Goal: Transaction & Acquisition: Book appointment/travel/reservation

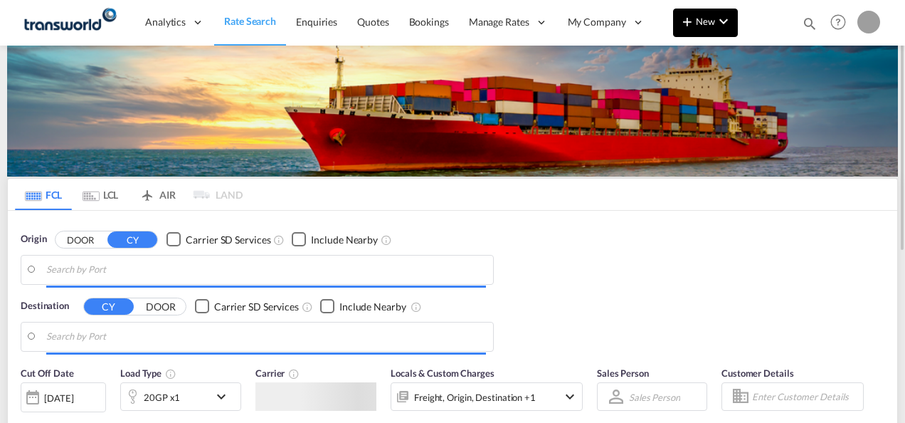
click at [723, 33] on button "New" at bounding box center [705, 23] width 65 height 28
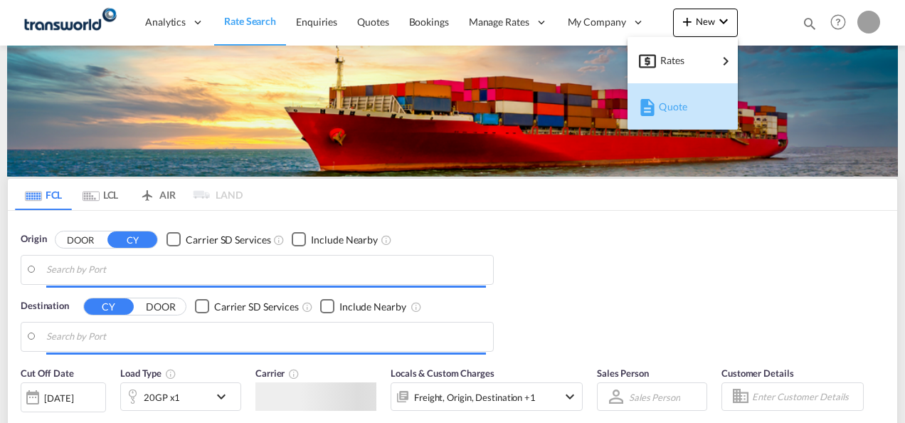
click at [669, 106] on span "Quote" at bounding box center [667, 106] width 16 height 28
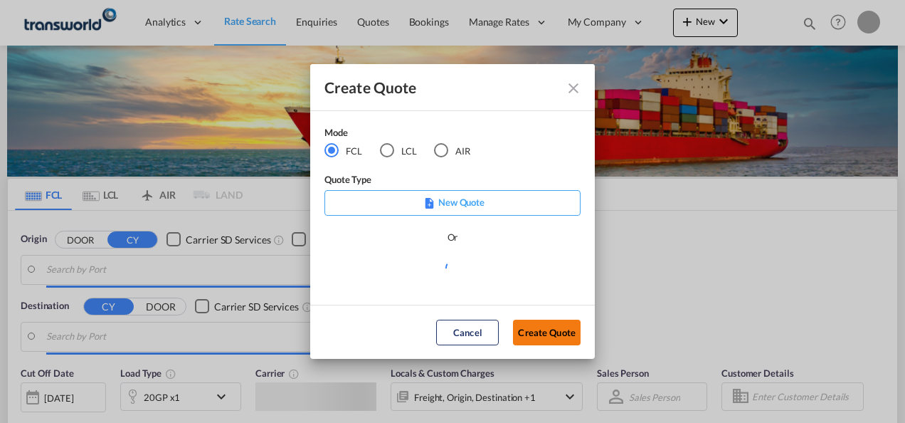
click at [522, 333] on button "Create Quote" at bounding box center [547, 332] width 68 height 26
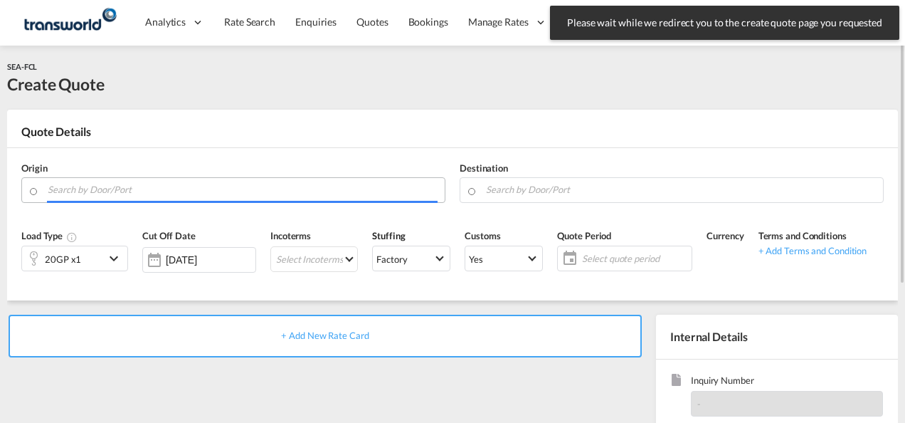
click at [247, 194] on input "Search by Door/Port" at bounding box center [243, 189] width 390 height 25
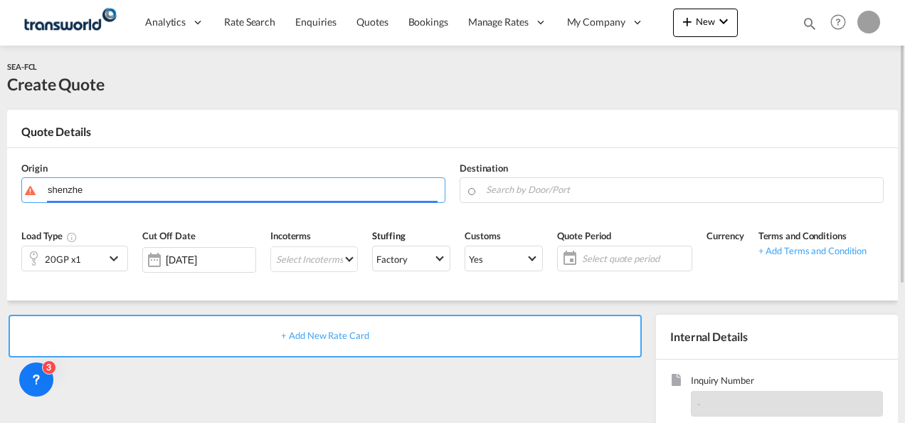
type input "shenzhe"
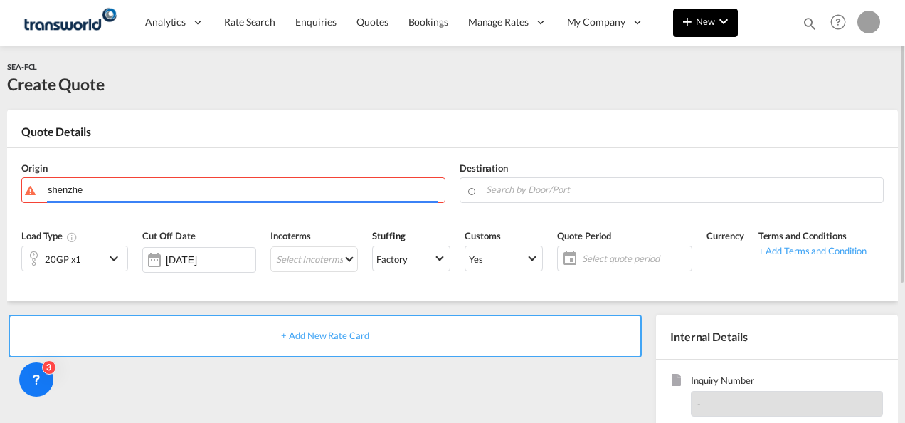
click at [697, 34] on button "New" at bounding box center [705, 23] width 65 height 28
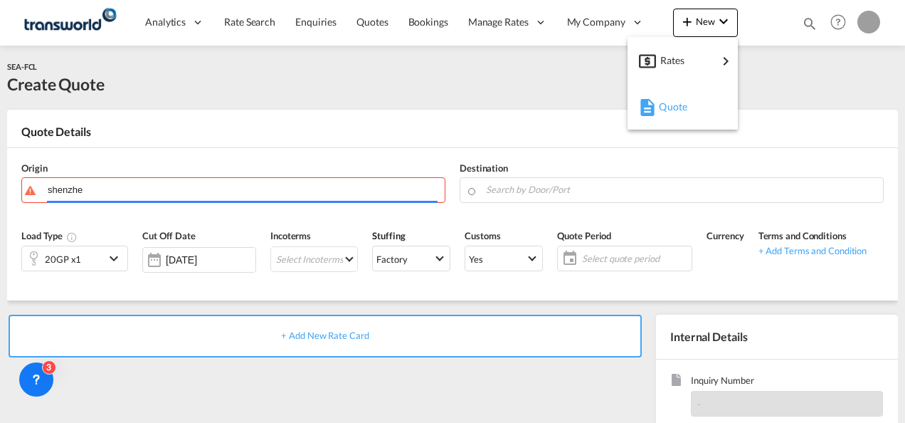
click at [669, 119] on span "Quote" at bounding box center [667, 106] width 16 height 28
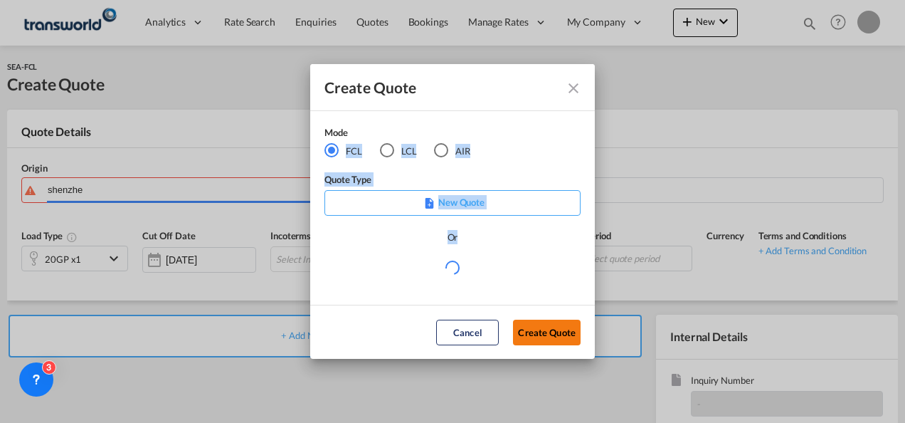
drag, startPoint x: 329, startPoint y: 147, endPoint x: 536, endPoint y: 321, distance: 270.7
click at [536, 321] on div "Create Quote Mode FCL LCL AIR Quote Type New Quote Or Cancel Create Quote" at bounding box center [452, 211] width 285 height 295
click at [536, 321] on button "Create Quote" at bounding box center [547, 332] width 68 height 26
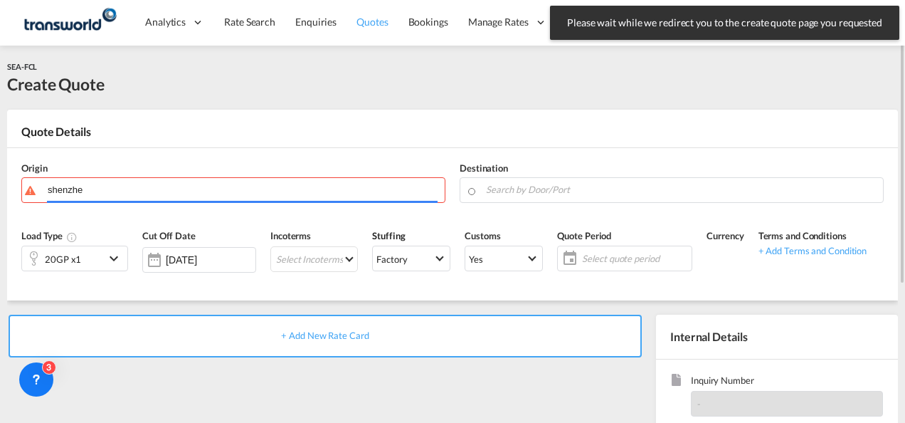
click at [372, 28] on span "Quotes" at bounding box center [371, 22] width 31 height 14
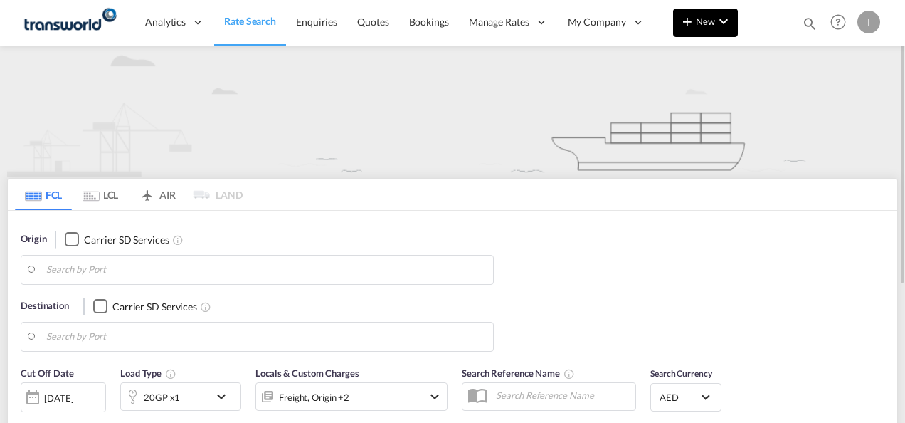
click at [711, 26] on span "New" at bounding box center [705, 21] width 53 height 11
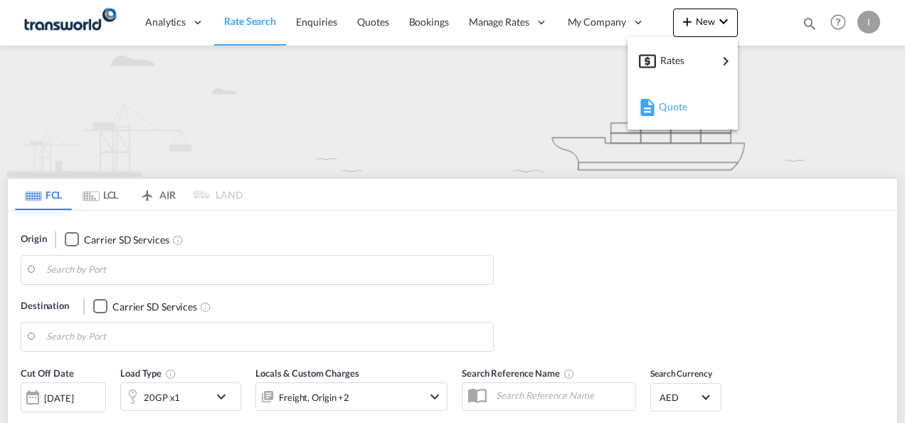
click at [670, 101] on span "Quote" at bounding box center [667, 106] width 16 height 28
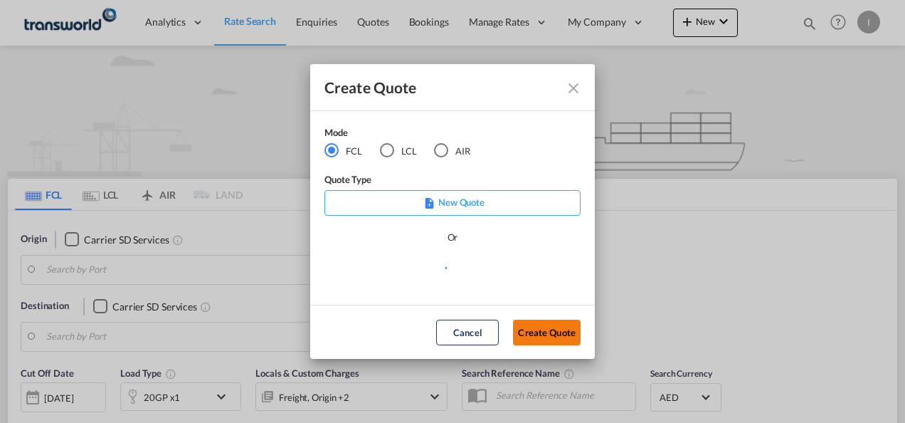
click at [544, 339] on button "Create Quote" at bounding box center [547, 332] width 68 height 26
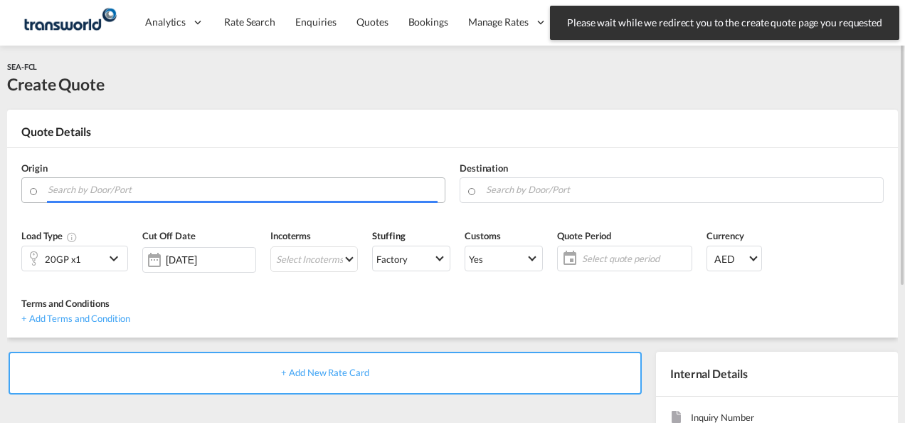
click at [232, 186] on input "Search by Door/Port" at bounding box center [243, 189] width 390 height 25
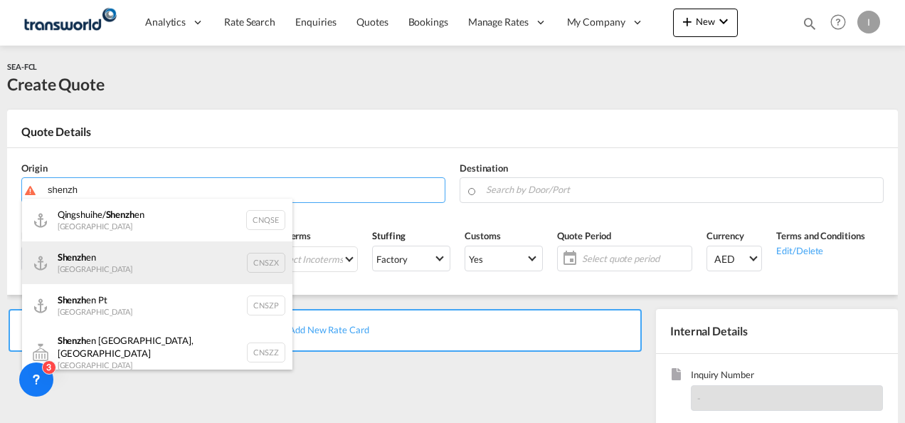
click at [100, 273] on div "Shenzh en [GEOGRAPHIC_DATA] CNSZX" at bounding box center [157, 262] width 270 height 43
type input "[GEOGRAPHIC_DATA], CNSZX"
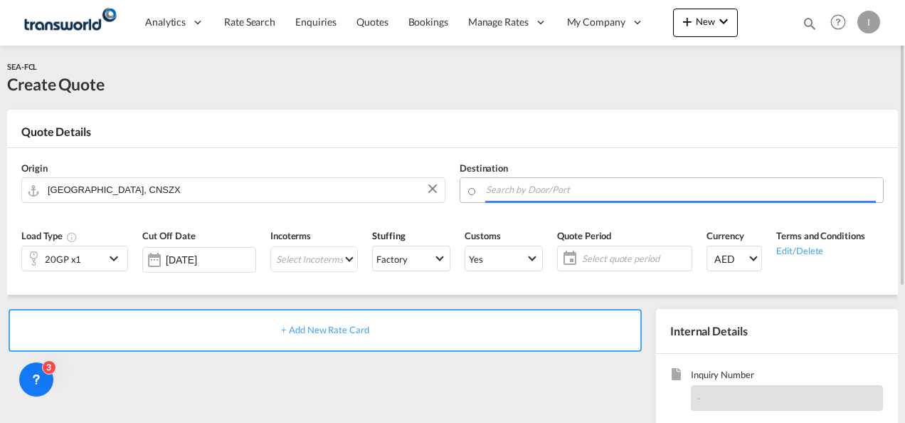
click at [521, 186] on input "Search by Door/Port" at bounding box center [681, 189] width 390 height 25
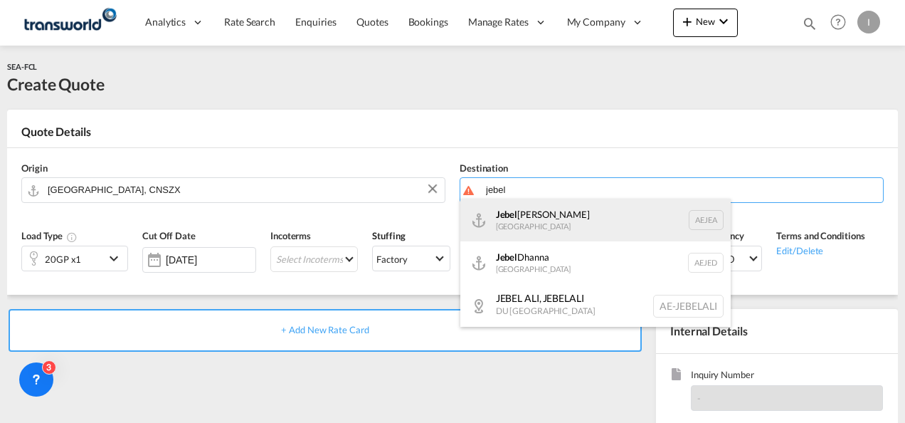
click at [521, 216] on div "[GEOGRAPHIC_DATA] [GEOGRAPHIC_DATA]" at bounding box center [595, 220] width 270 height 43
type input "[GEOGRAPHIC_DATA], [GEOGRAPHIC_DATA]"
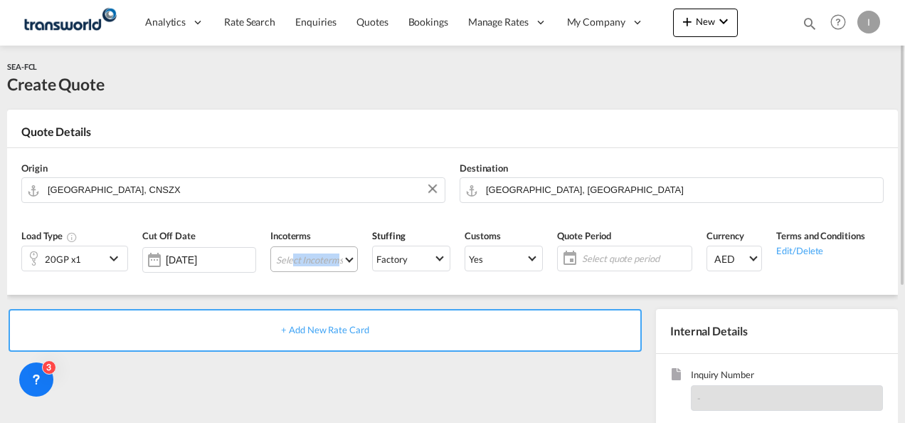
drag, startPoint x: 334, startPoint y: 265, endPoint x: 285, endPoint y: 261, distance: 49.2
click at [285, 261] on md-select "Select Incoterms FOB - export Free on Board FOB - import Free on Board FAS - ex…" at bounding box center [314, 259] width 88 height 26
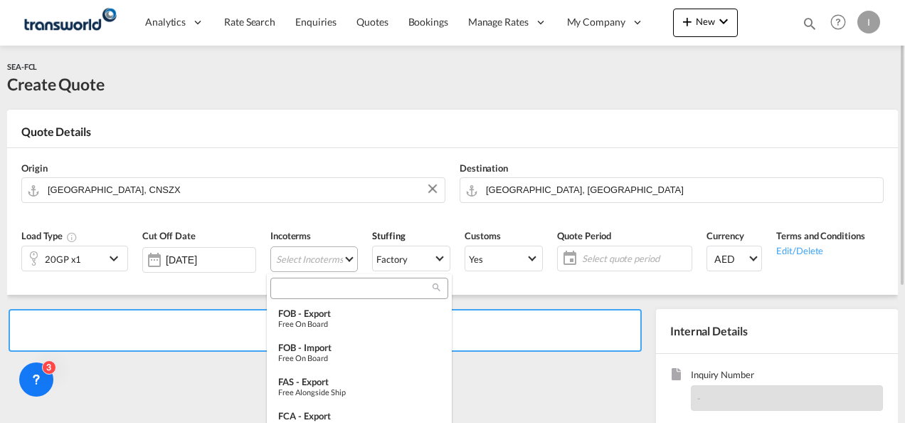
click at [285, 261] on md-backdrop at bounding box center [452, 211] width 905 height 423
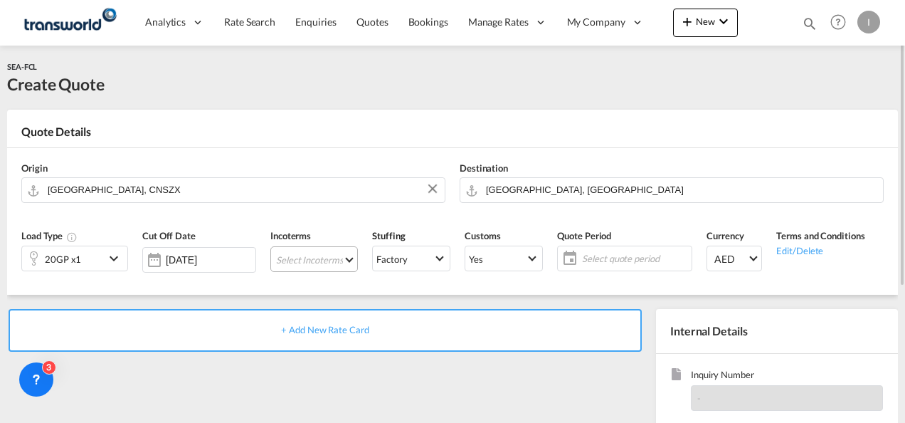
click at [285, 257] on md-select "Select Incoterms" at bounding box center [314, 259] width 88 height 26
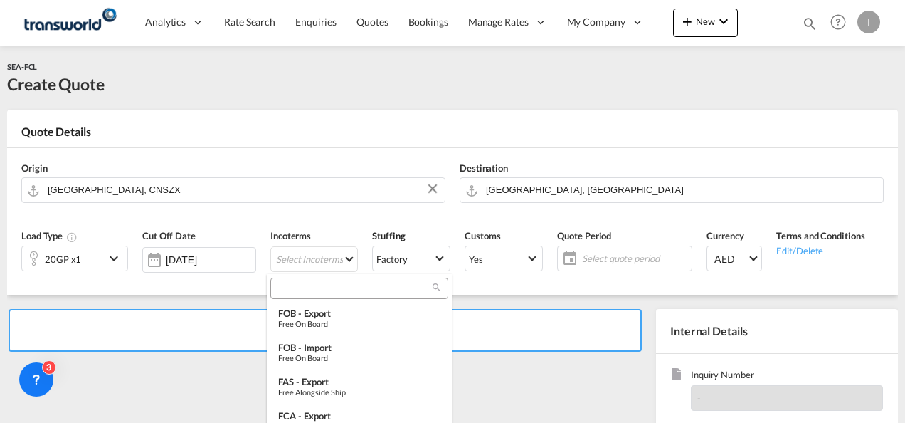
click at [289, 290] on input "search" at bounding box center [354, 288] width 158 height 13
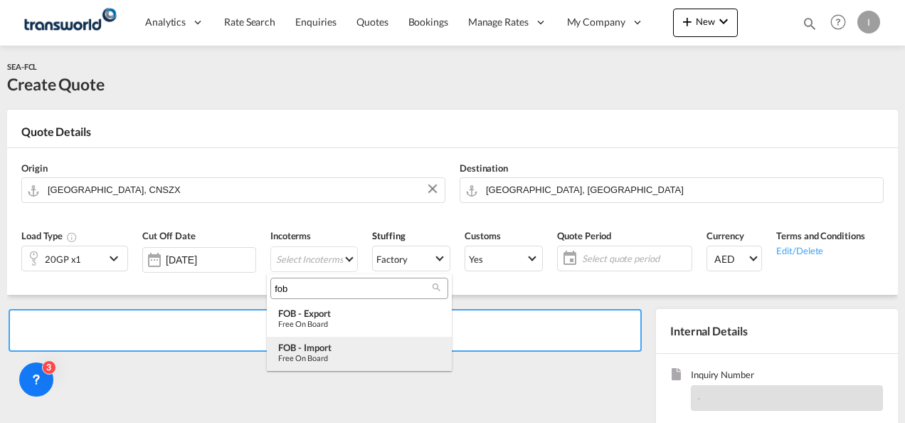
type input "fob"
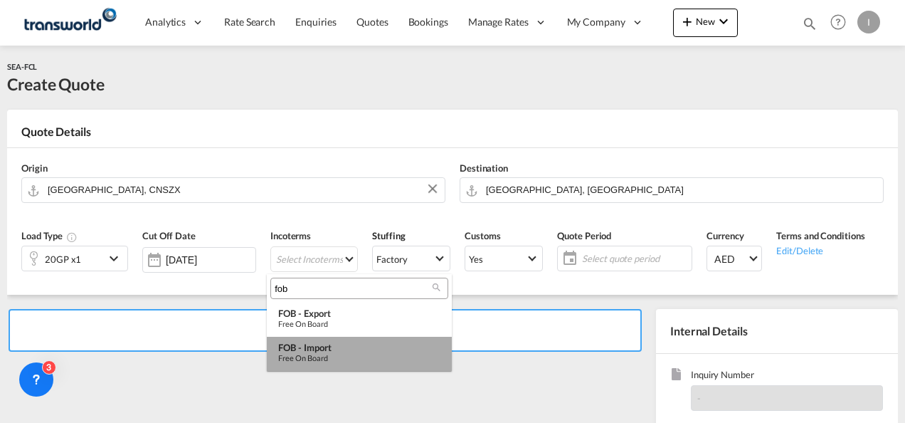
click at [312, 353] on div "Free on Board" at bounding box center [359, 357] width 162 height 9
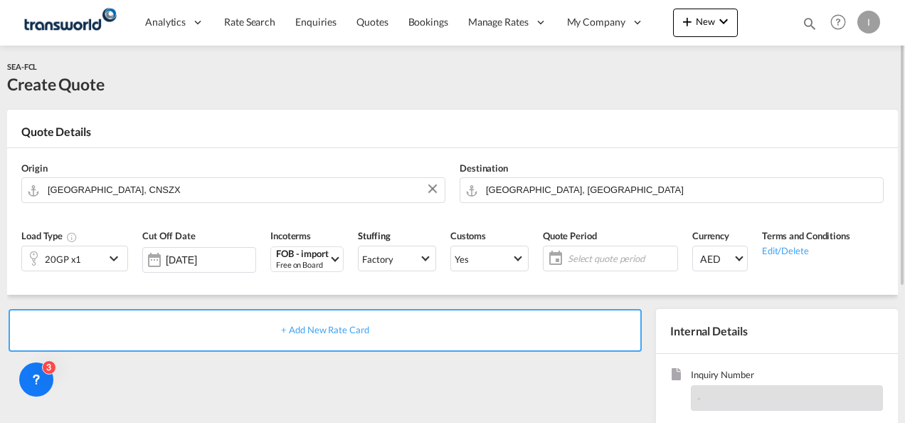
click at [635, 253] on span "Select quote period" at bounding box center [621, 258] width 106 height 13
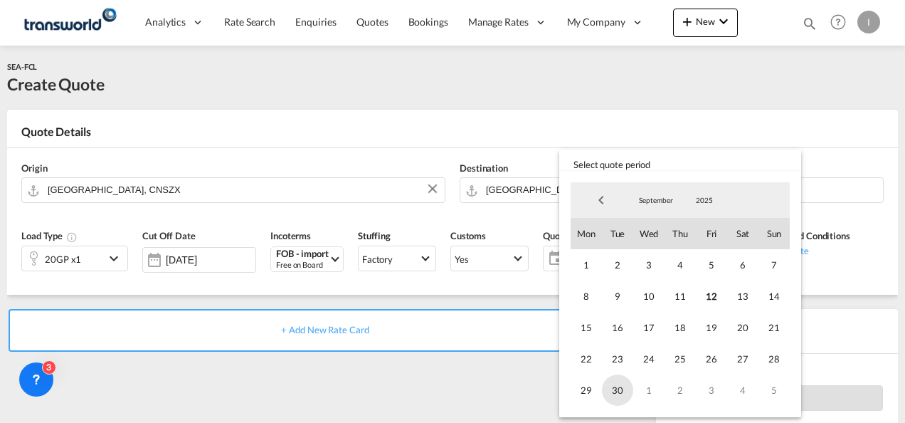
click at [621, 388] on span "30" at bounding box center [617, 389] width 31 height 31
click at [469, 377] on md-backdrop at bounding box center [452, 211] width 905 height 423
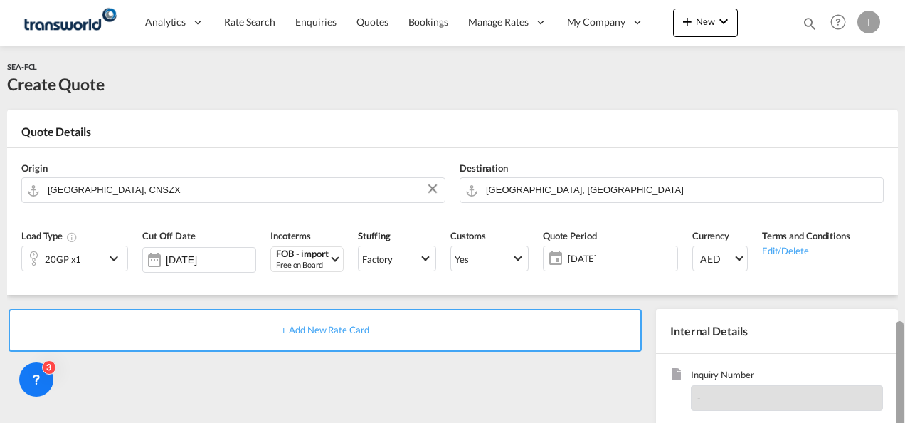
scroll to position [201, 0]
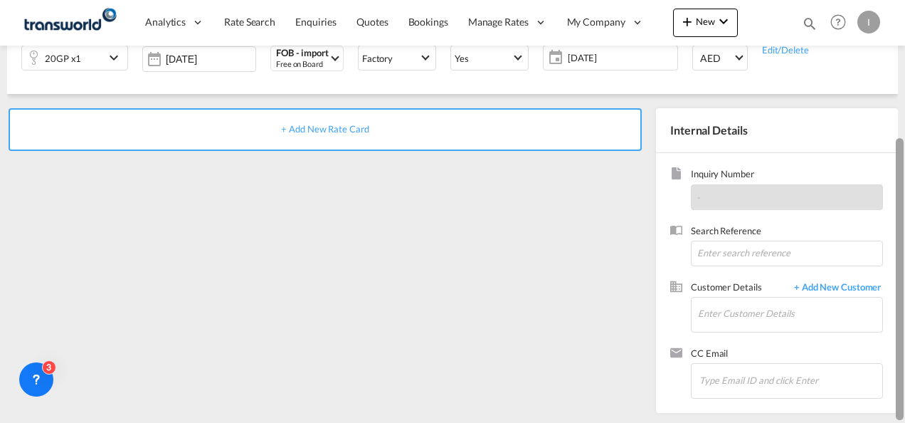
drag, startPoint x: 899, startPoint y: 191, endPoint x: 904, endPoint y: 362, distance: 170.8
click at [904, 362] on html "Analytics Reports Dashboard Rate Search Enquiries Quotes" at bounding box center [452, 211] width 905 height 423
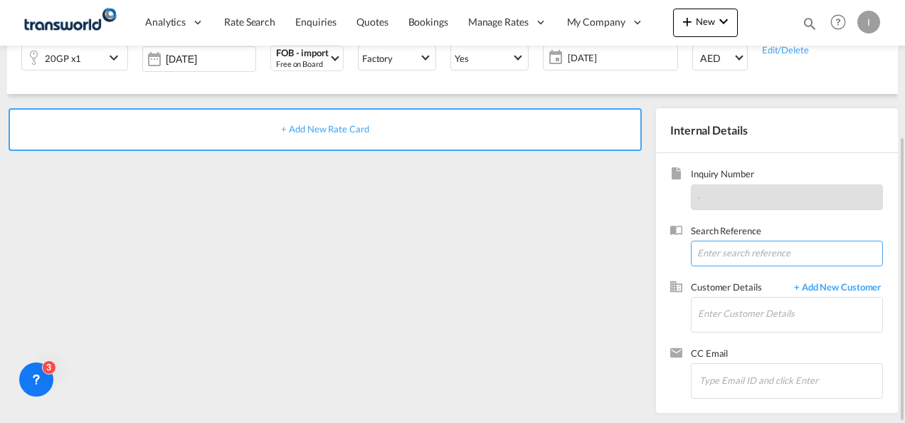
click at [715, 259] on input at bounding box center [787, 253] width 192 height 26
paste input "B/25B/F004"
type input "B/25B/F004"
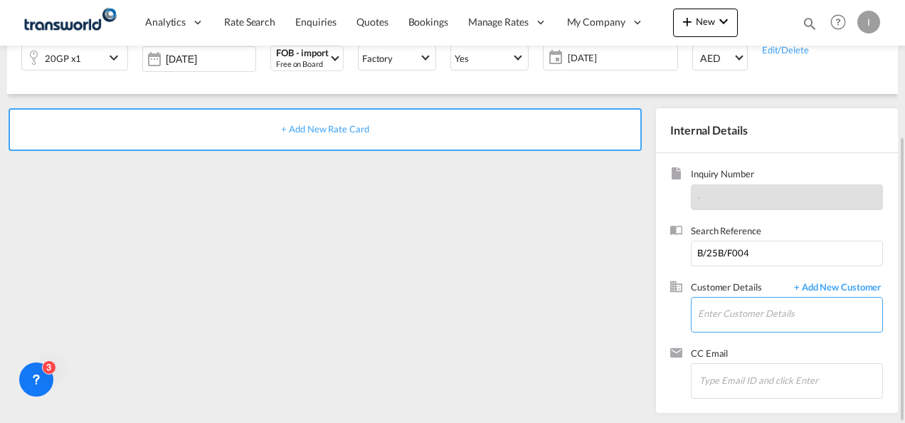
click at [747, 324] on input "Enter Customer Details" at bounding box center [790, 313] width 184 height 32
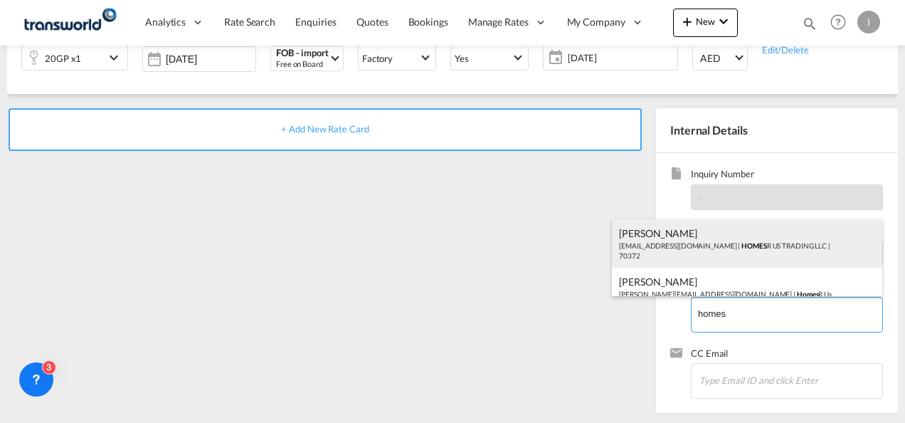
click at [657, 253] on div "Abhay S [EMAIL_ADDRESS][DOMAIN_NAME] | HOMES R US TRADING LLC | 70372" at bounding box center [747, 243] width 270 height 48
type input "HOMES R US TRADING LLC, Abhay S, [EMAIL_ADDRESS][DOMAIN_NAME]"
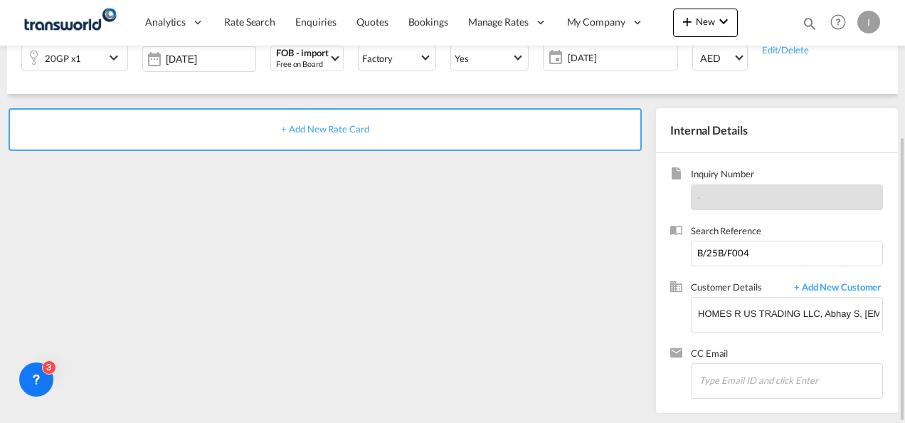
click at [316, 127] on span "+ Add New Rate Card" at bounding box center [325, 128] width 88 height 11
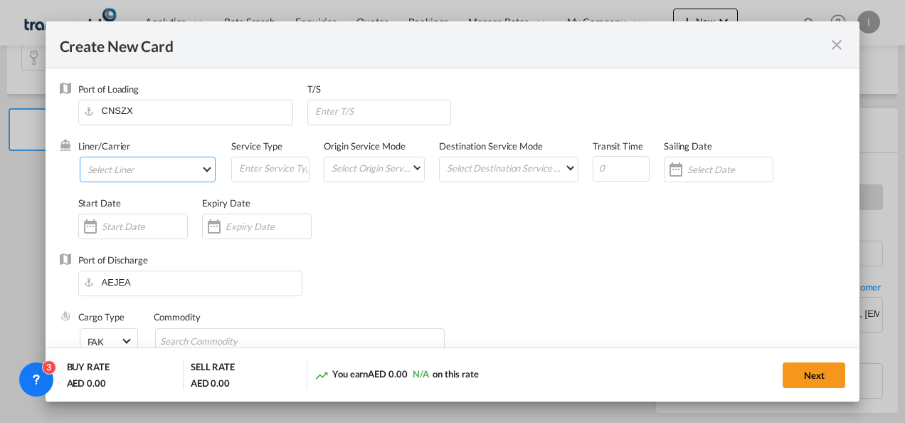
click at [156, 163] on md-select "Select Liner 2HM LOGISTICS D.O.O 2HM LOGISTICS D.O.O. / TDWC-CAPODISTRI 2HM LOG…" at bounding box center [148, 170] width 137 height 26
type input "Basic Ocean Freight"
select select "per equipment"
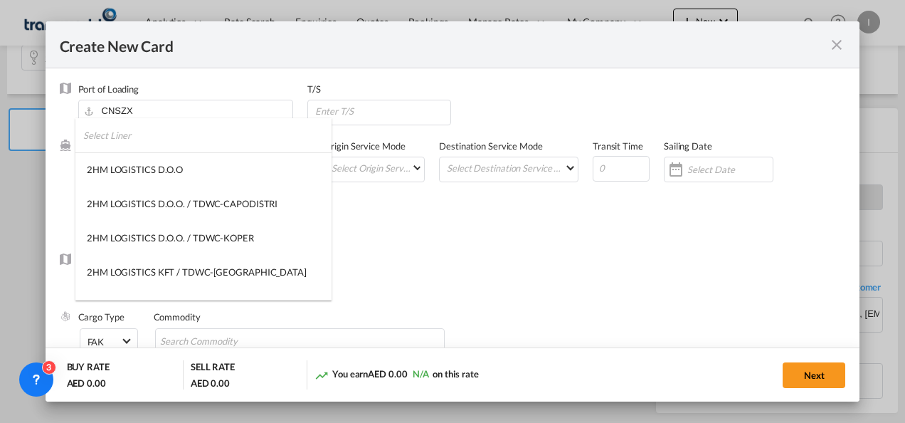
click at [96, 139] on input "search" at bounding box center [207, 135] width 248 height 34
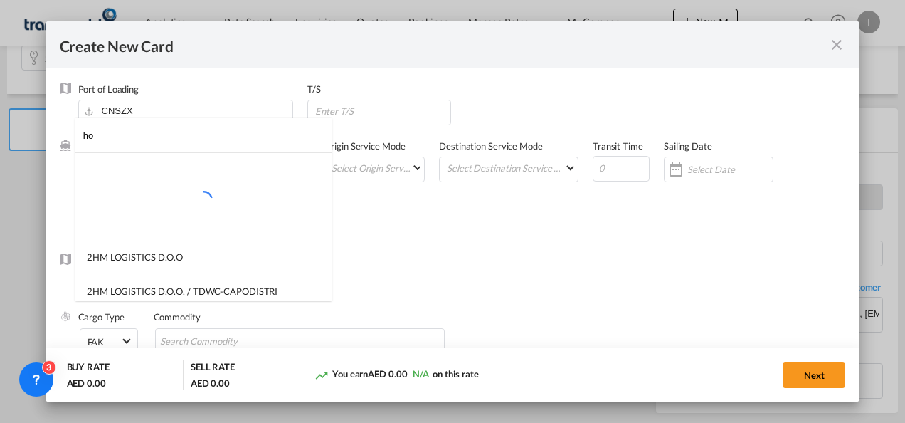
type input "h"
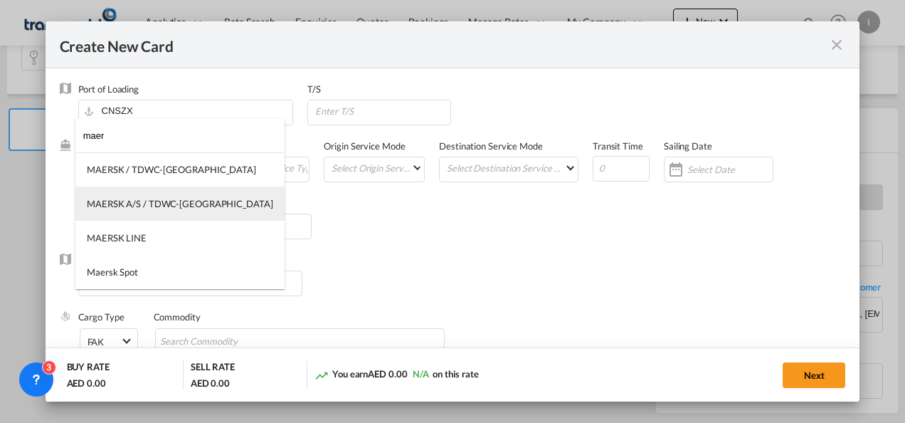
type input "maer"
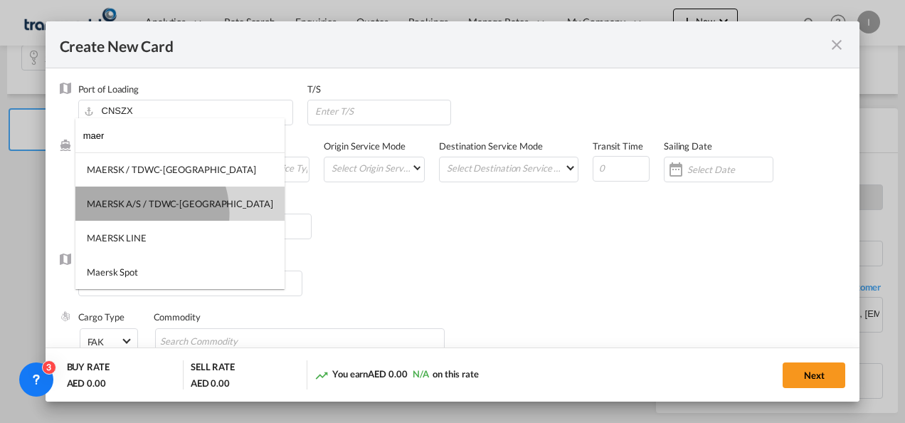
click at [138, 212] on md-option "MAERSK A/S / TDWC-[GEOGRAPHIC_DATA]" at bounding box center [179, 203] width 209 height 34
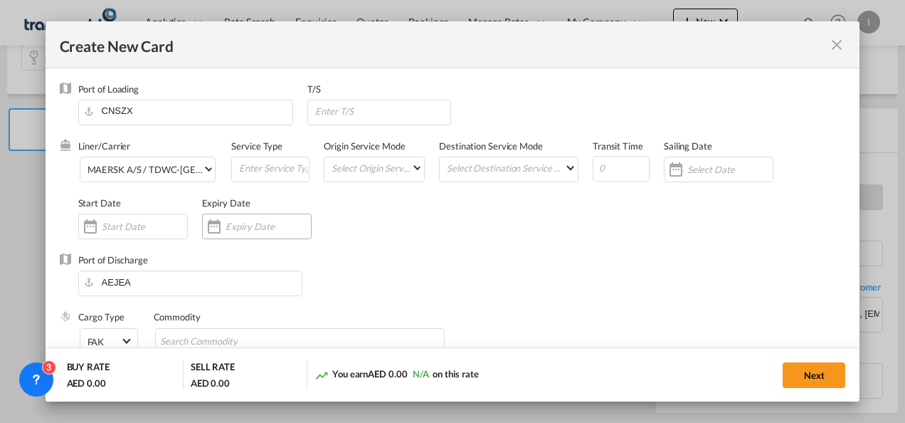
click at [225, 235] on div "Create New CardPort ..." at bounding box center [257, 226] width 110 height 26
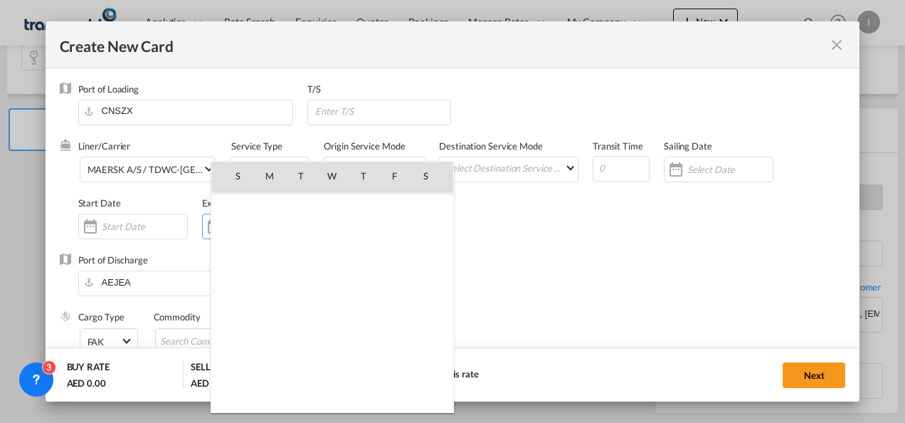
scroll to position [329568, 0]
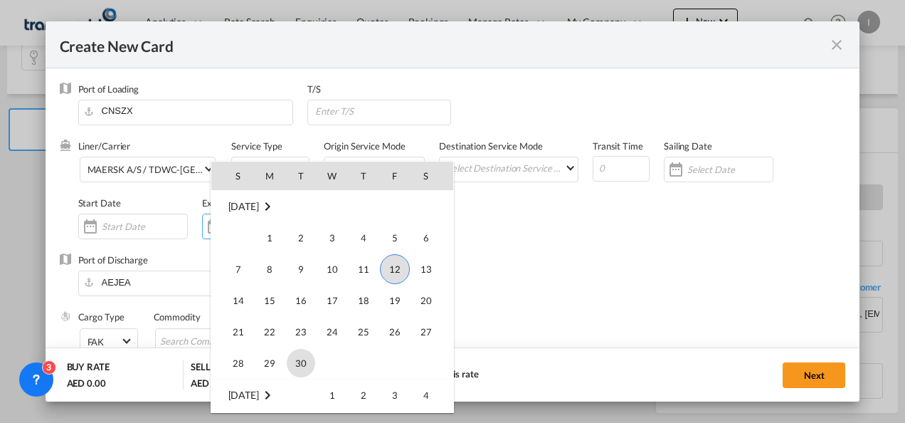
click at [299, 368] on span "30" at bounding box center [301, 363] width 28 height 28
type input "[DATE]"
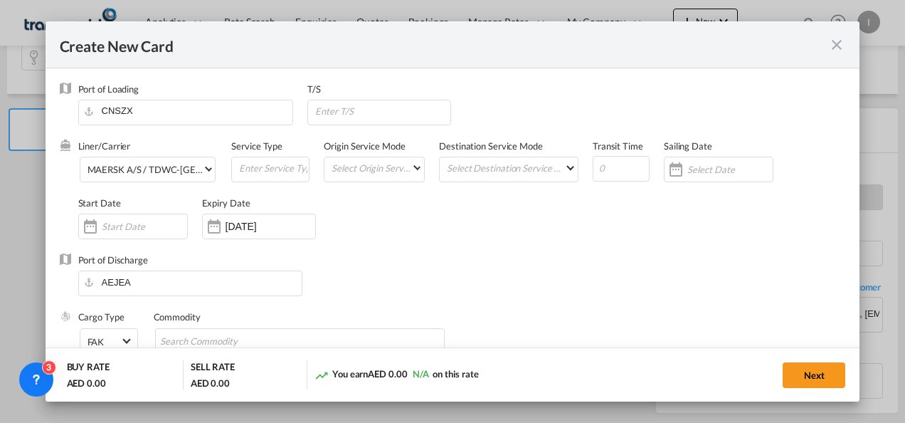
click at [478, 306] on div "Port of Discharge [GEOGRAPHIC_DATA]" at bounding box center [453, 281] width 786 height 57
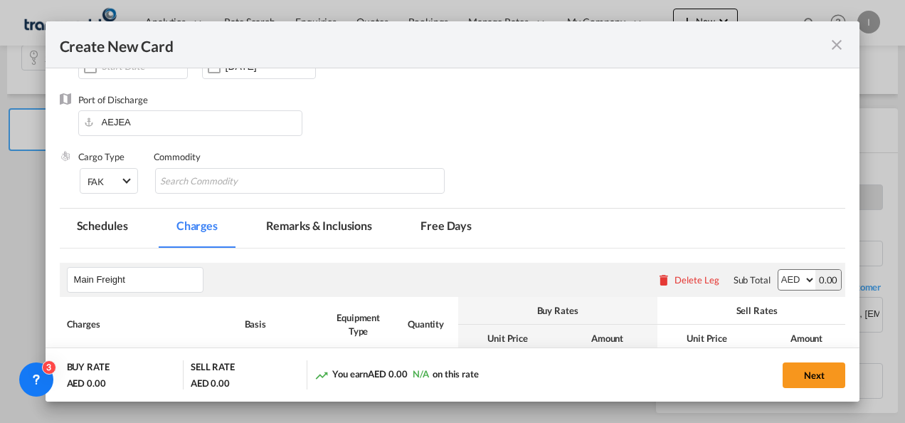
scroll to position [166, 0]
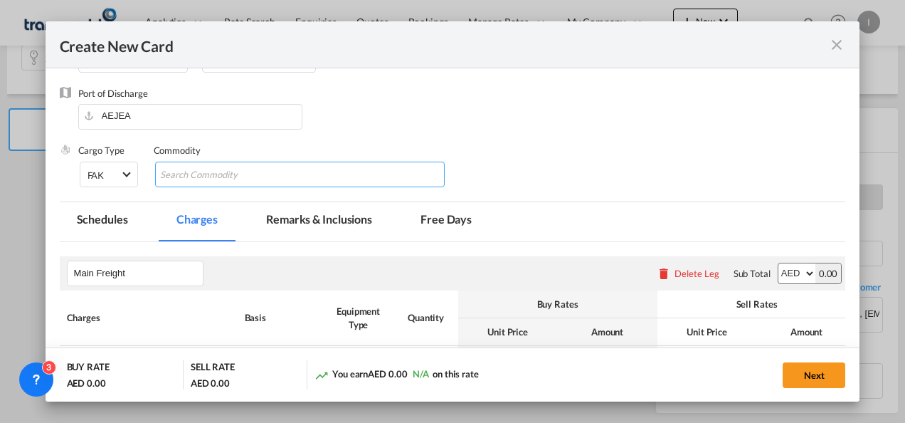
click at [337, 173] on md-chips-wrap "Chips container with autocompletion. Enter the text area, type text to search, …" at bounding box center [300, 175] width 290 height 26
type input "General Cargo"
click at [539, 162] on div "Cargo Type FAK FAK GCR GDSM General Cargo Hazardous Cargo Ambient Foodstuff Chi…" at bounding box center [462, 172] width 768 height 57
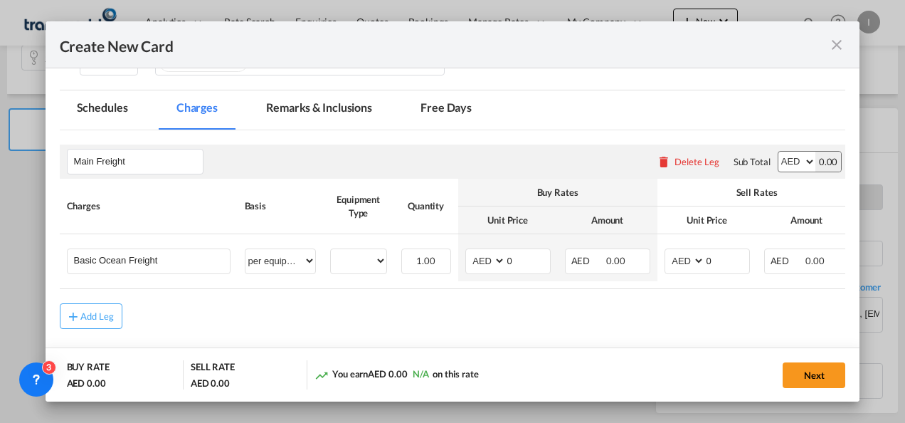
scroll to position [282, 0]
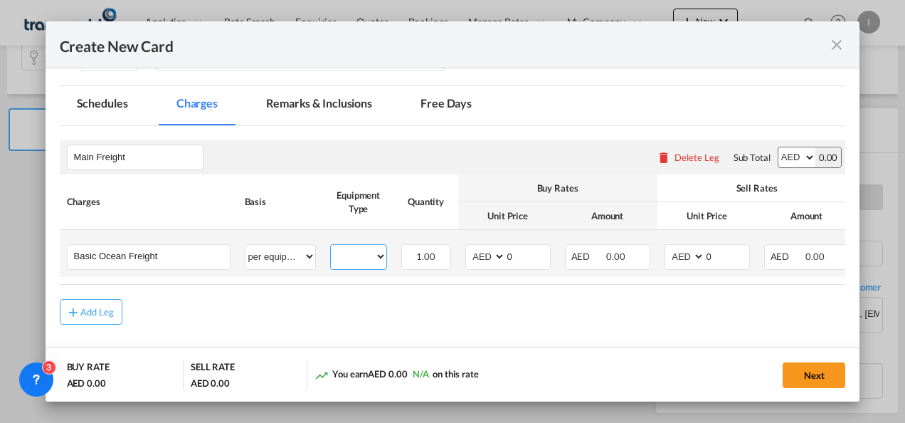
click at [350, 260] on select "20GP" at bounding box center [358, 256] width 55 height 19
select select "20GP"
click at [331, 247] on select "20GP" at bounding box center [358, 256] width 55 height 19
click at [487, 259] on select "AED AFN ALL AMD ANG AOA ARS AUD AWG AZN BAM BBD BDT BGN BHD BIF BMD BND BOB BRL…" at bounding box center [486, 256] width 37 height 19
select select "string:USD"
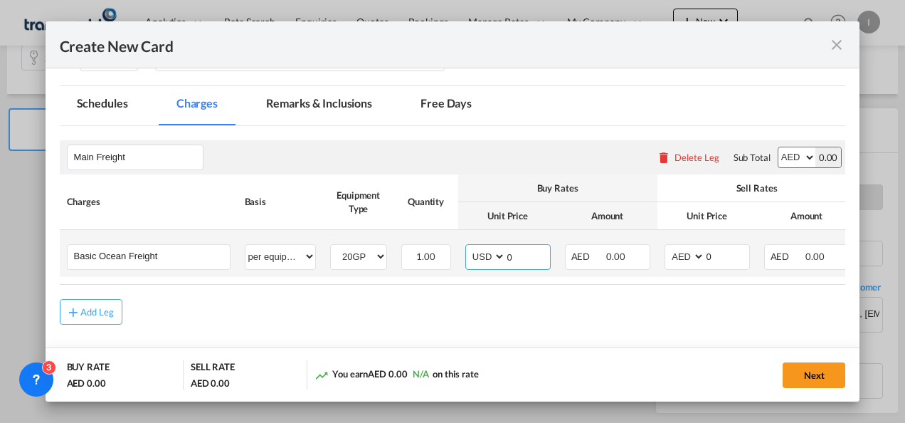
click at [519, 263] on input "0" at bounding box center [528, 255] width 44 height 21
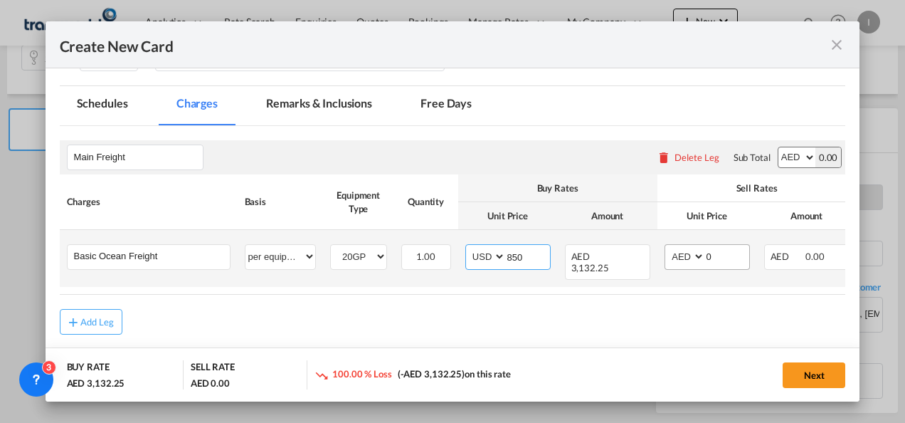
type input "850"
click at [679, 263] on select "AED AFN ALL AMD ANG AOA ARS AUD AWG AZN BAM BBD BDT BGN BHD BIF BMD BND BOB BRL…" at bounding box center [685, 256] width 37 height 19
select select "string:USD"
click at [667, 247] on select "AED AFN ALL AMD ANG AOA ARS AUD AWG AZN BAM BBD BDT BGN BHD BIF BMD BND BOB BRL…" at bounding box center [685, 256] width 37 height 19
click at [707, 260] on input "0" at bounding box center [727, 255] width 44 height 21
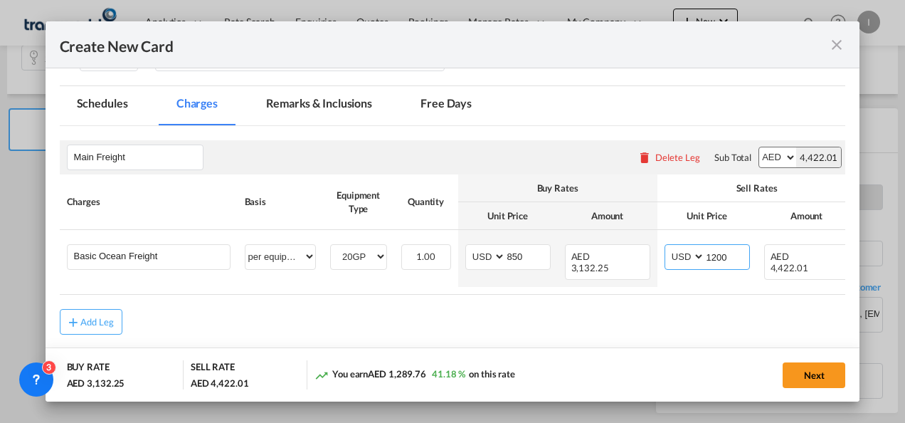
type input "1200"
click at [531, 338] on md-content "Main Freight Please enter leg name Leg Name Already Exists Delete Leg Sub Total…" at bounding box center [453, 258] width 786 height 264
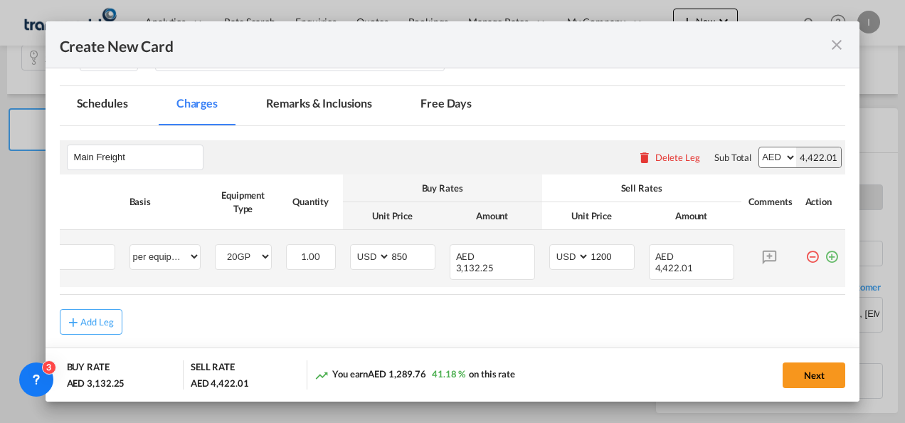
click at [825, 256] on md-icon "icon-plus-circle-outline green-400-fg" at bounding box center [832, 251] width 14 height 14
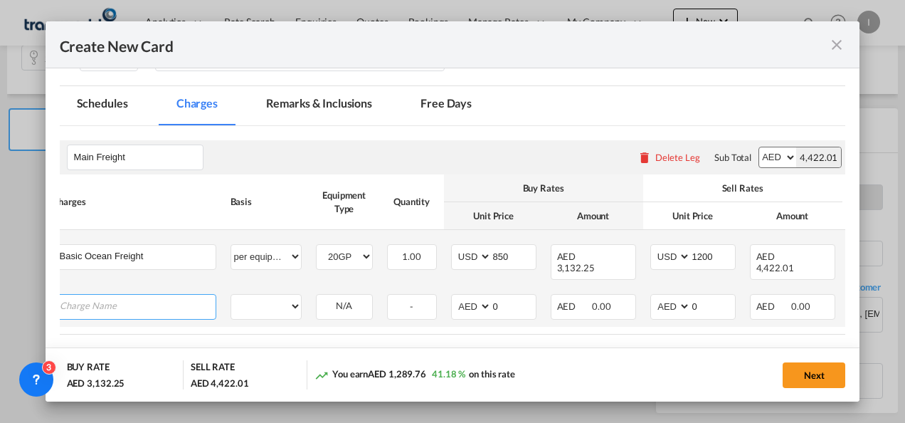
click at [143, 300] on input "Charge Name" at bounding box center [138, 305] width 156 height 21
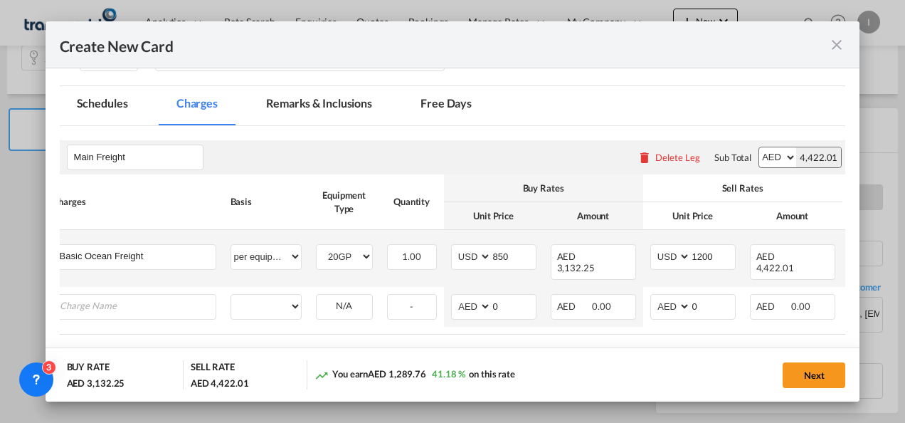
scroll to position [0, 0]
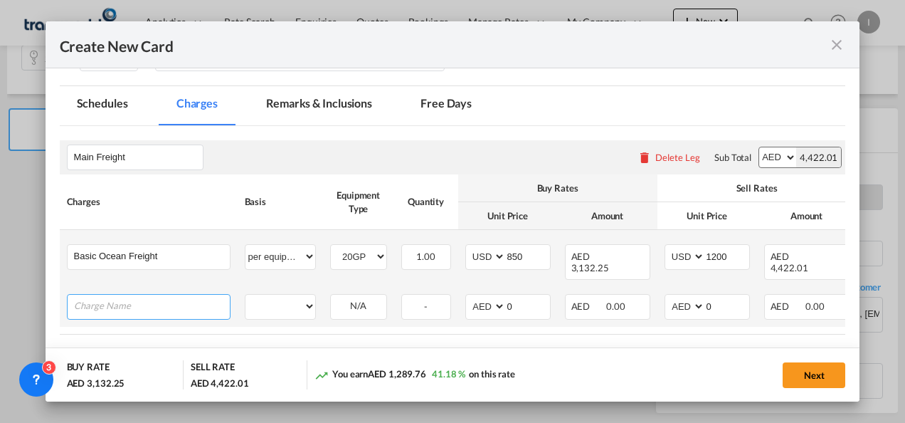
click at [86, 300] on input "Charge Name" at bounding box center [152, 305] width 156 height 21
type input "b"
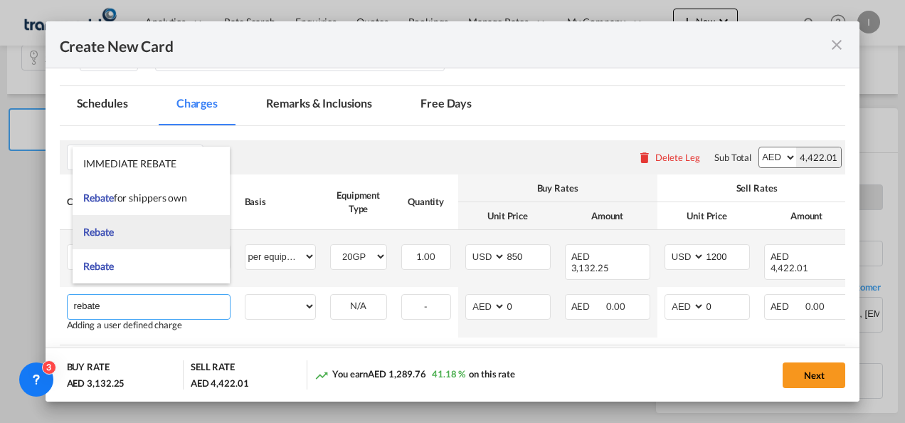
click at [96, 230] on span "Rebate" at bounding box center [98, 232] width 30 height 12
type input "Rebate"
select select "per equipment"
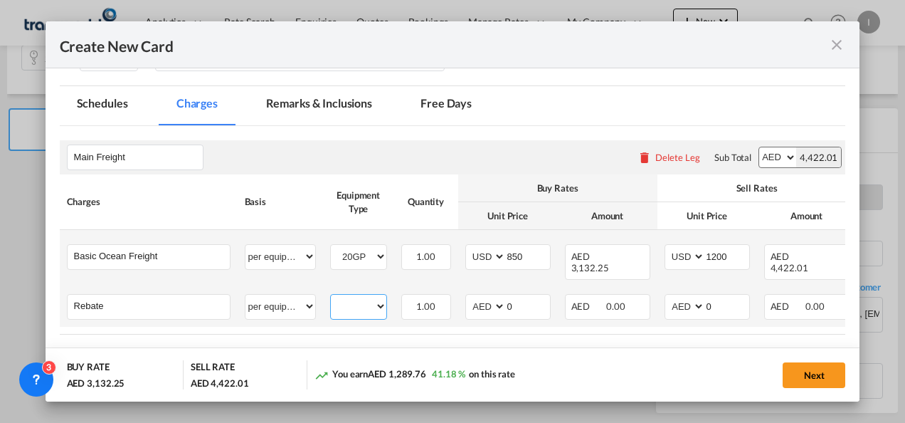
click at [348, 298] on select "20GP" at bounding box center [358, 306] width 55 height 19
select select "20GP"
click at [331, 297] on select "20GP" at bounding box center [358, 306] width 55 height 19
click at [361, 339] on rate-modification "Main Freight Please enter leg name Leg Name Already Exists Delete Leg Sub Total…" at bounding box center [453, 250] width 786 height 249
click at [485, 297] on select "AED AFN ALL AMD ANG AOA ARS AUD AWG AZN BAM BBD BDT BGN BHD BIF BMD BND BOB BRL…" at bounding box center [486, 306] width 37 height 19
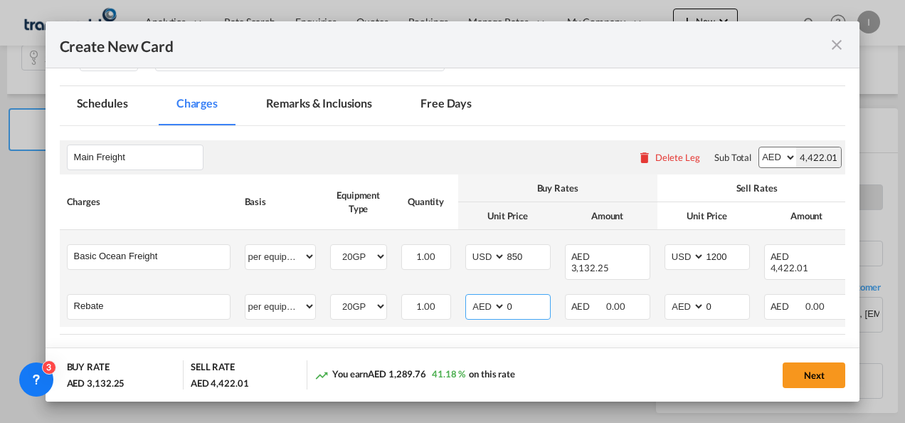
select select "string:USD"
click at [468, 297] on select "AED AFN ALL AMD ANG AOA ARS AUD AWG AZN BAM BBD BDT BGN BHD BIF BMD BND BOB BRL…" at bounding box center [486, 306] width 37 height 19
click at [531, 296] on input "0" at bounding box center [528, 305] width 44 height 21
type input "25"
click at [522, 349] on md-dialog-actions "BUY RATE AED 3,224.38 SELL RATE AED 4,422.01 You earn AED 1,197.63 37.14 % on t…" at bounding box center [453, 374] width 815 height 54
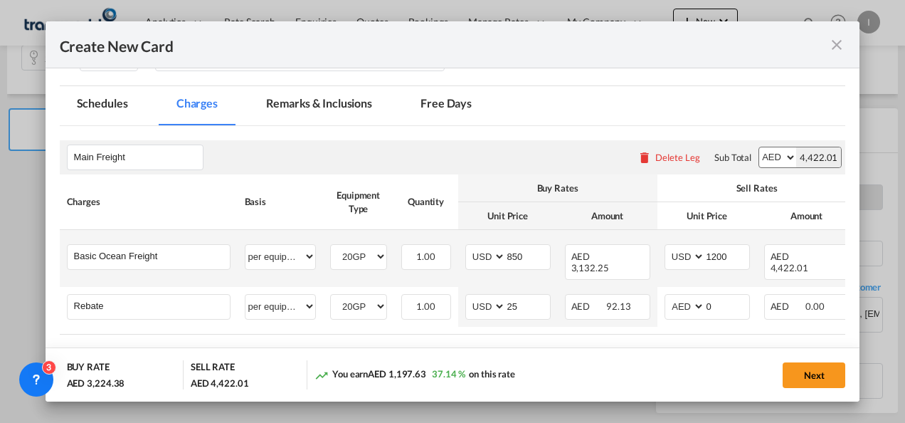
scroll to position [338, 0]
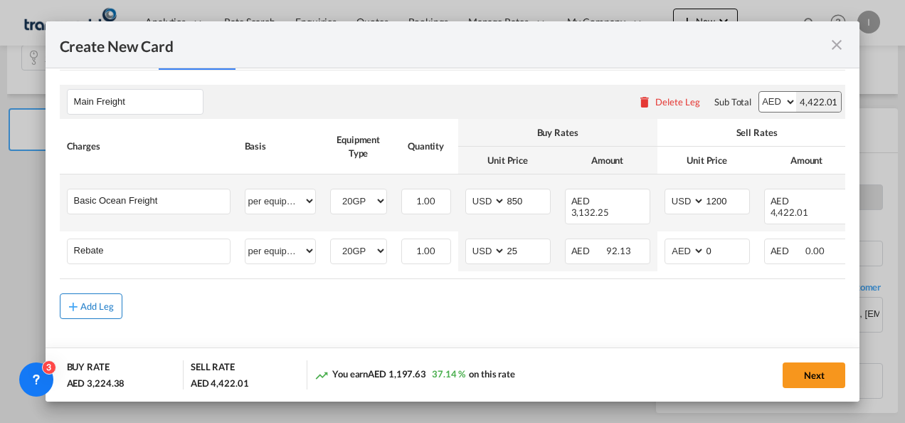
click at [90, 302] on div "Add Leg" at bounding box center [97, 306] width 34 height 9
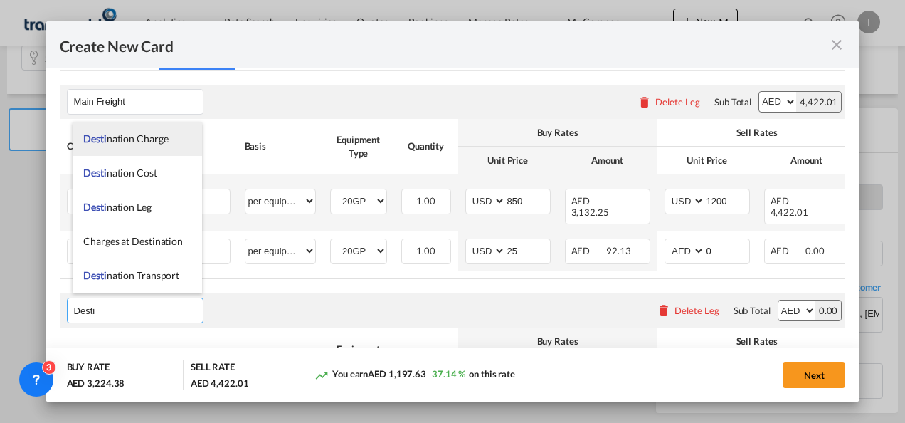
click at [142, 147] on li "Desti nation Charge" at bounding box center [137, 139] width 129 height 34
type input "Destination Charge"
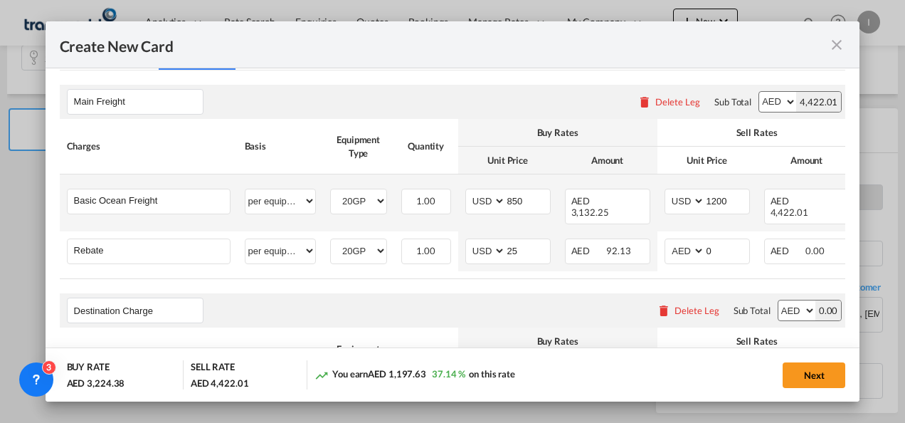
click at [270, 306] on div "Destination Charge Please enter leg name Leg Name Already Exists Delete Leg Sub…" at bounding box center [453, 310] width 786 height 34
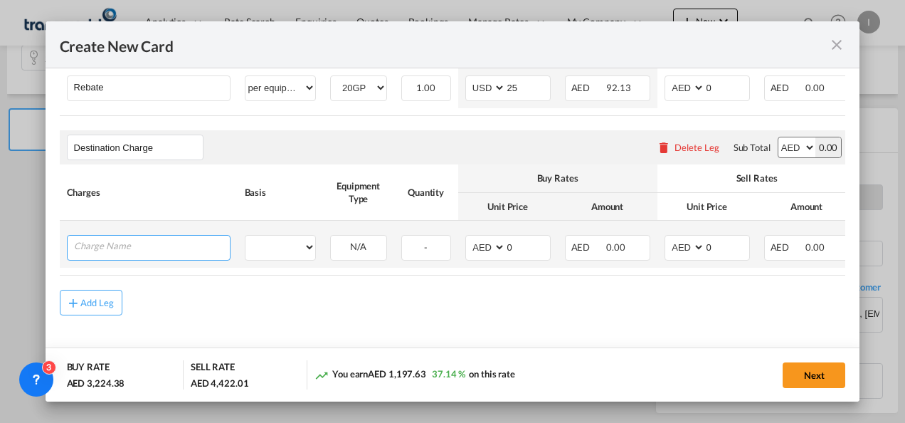
click at [176, 236] on input "Charge Name" at bounding box center [152, 245] width 156 height 21
type input "e"
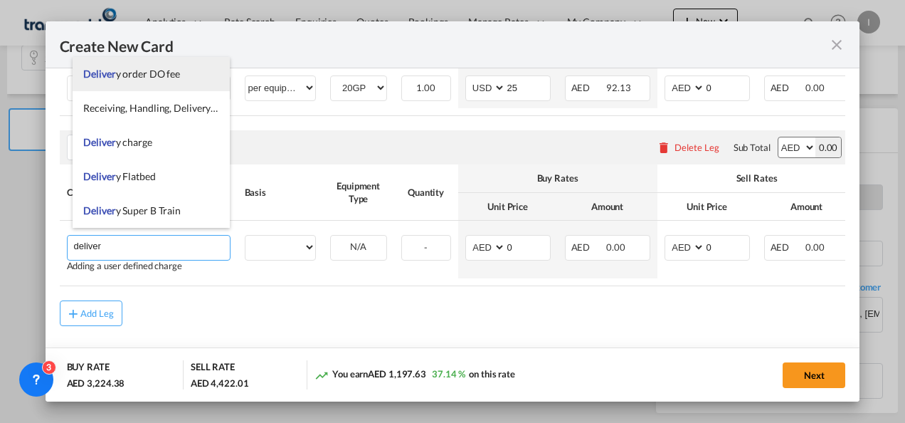
click at [142, 77] on span "Deliver y order DO fee" at bounding box center [131, 74] width 97 height 12
type input "Delivery order DO fee"
select select "per B/L"
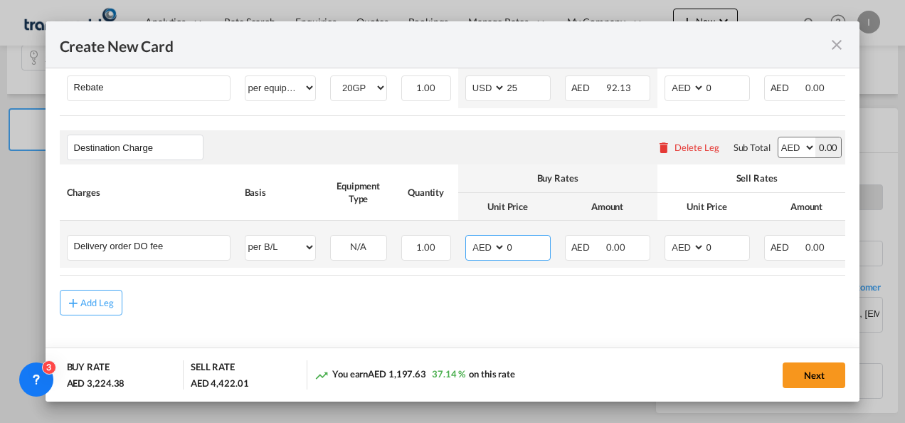
click at [526, 239] on input "0" at bounding box center [528, 245] width 44 height 21
type input "550"
click at [707, 248] on input "0" at bounding box center [727, 245] width 44 height 21
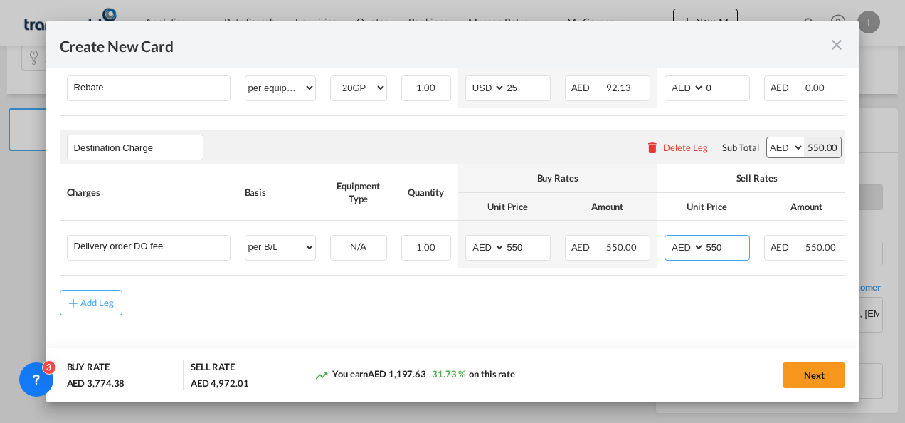
type input "550"
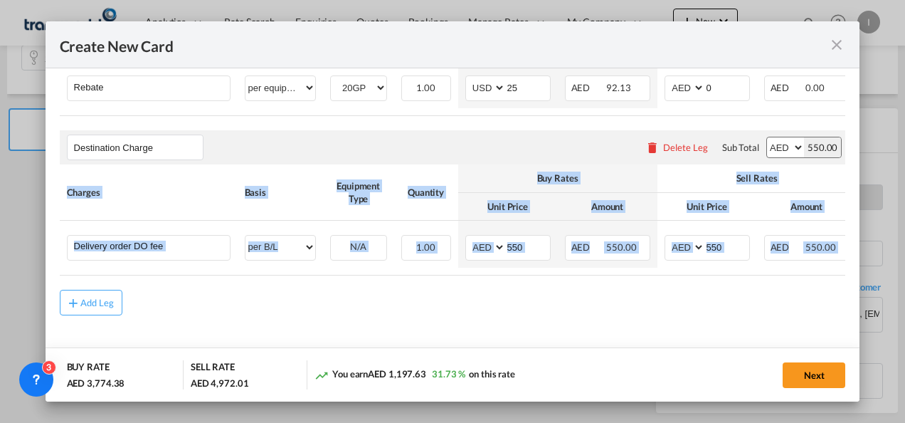
drag, startPoint x: 652, startPoint y: 322, endPoint x: 676, endPoint y: 268, distance: 59.2
click at [676, 268] on md-content "Main Freight Please enter leg name Leg Name Already Exists Delete Leg Sub Total…" at bounding box center [453, 139] width 786 height 462
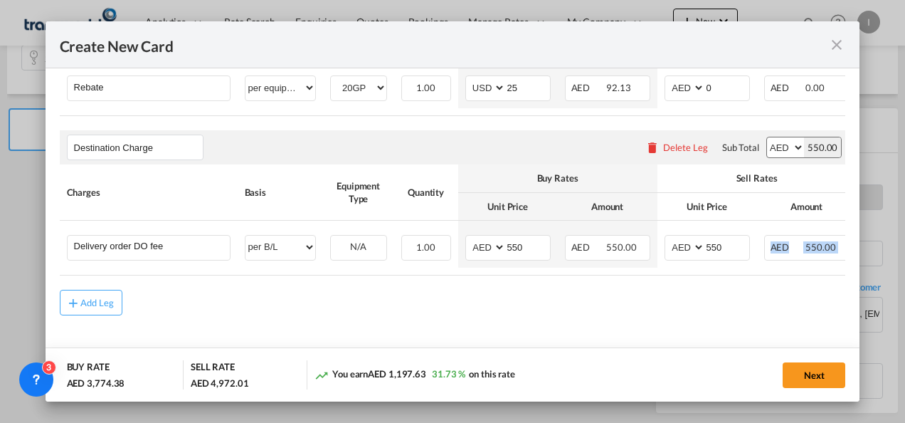
drag, startPoint x: 676, startPoint y: 268, endPoint x: 804, endPoint y: 277, distance: 128.4
click at [804, 277] on rate-modification "Main Freight Please enter leg name Leg Name Already Exists Delete Leg Sub Total…" at bounding box center [453, 112] width 786 height 408
click at [718, 324] on md-content "Main Freight Please enter leg name Leg Name Already Exists Delete Leg Sub Total…" at bounding box center [453, 139] width 786 height 462
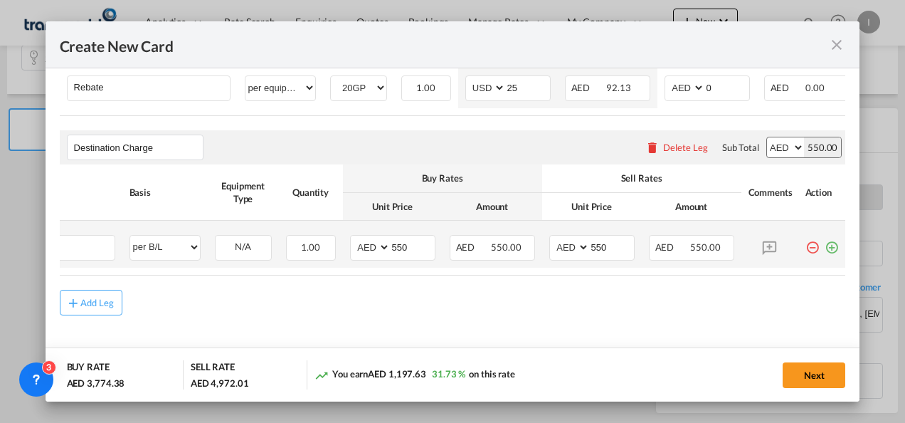
click at [825, 243] on md-icon "icon-plus-circle-outline green-400-fg" at bounding box center [832, 242] width 14 height 14
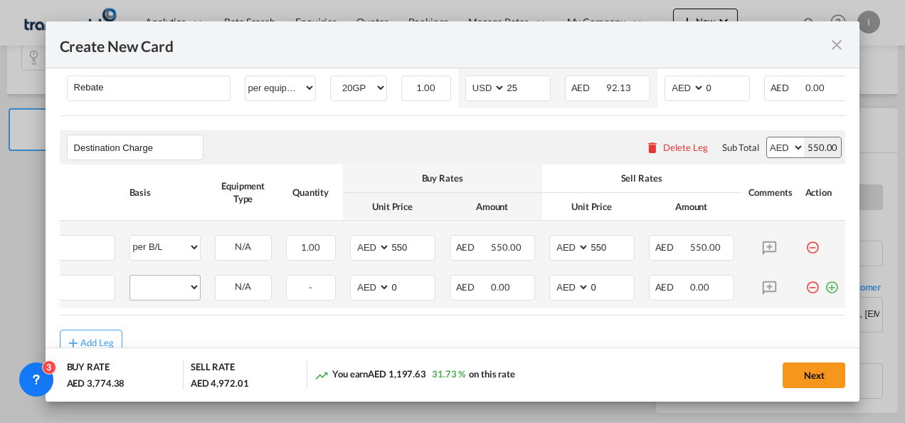
scroll to position [0, 14]
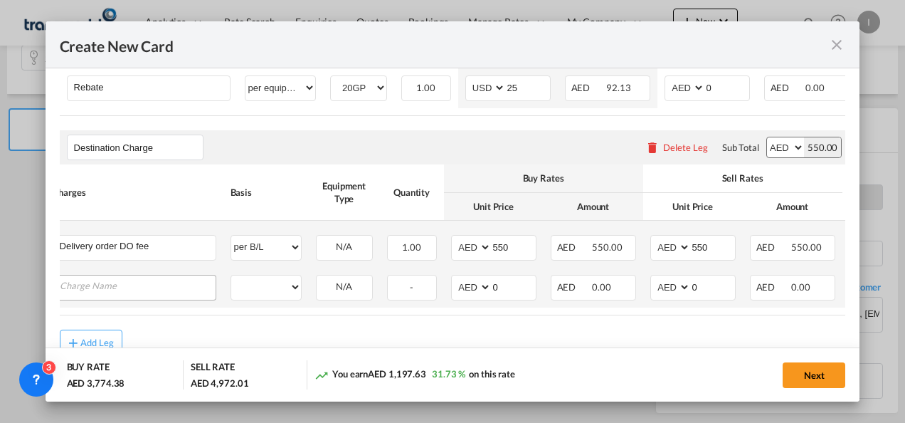
click at [154, 276] on input "Charge Name" at bounding box center [138, 285] width 156 height 21
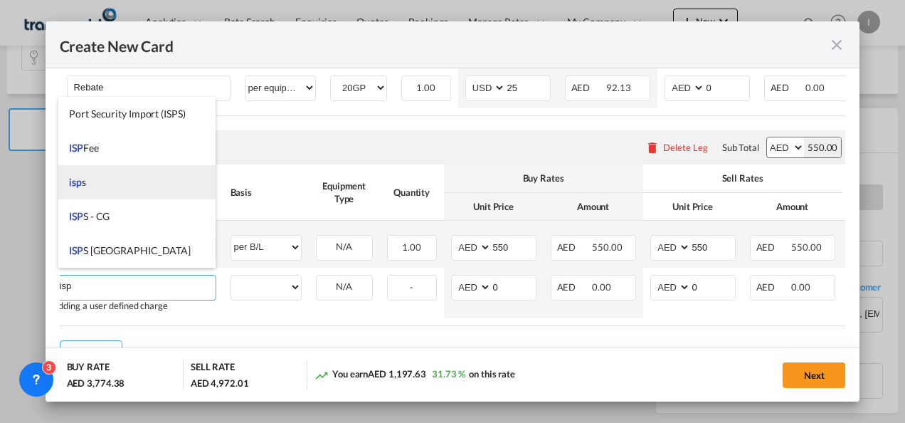
click at [85, 184] on span "isp s" at bounding box center [77, 182] width 17 height 12
type input "isps"
select select "per equipment"
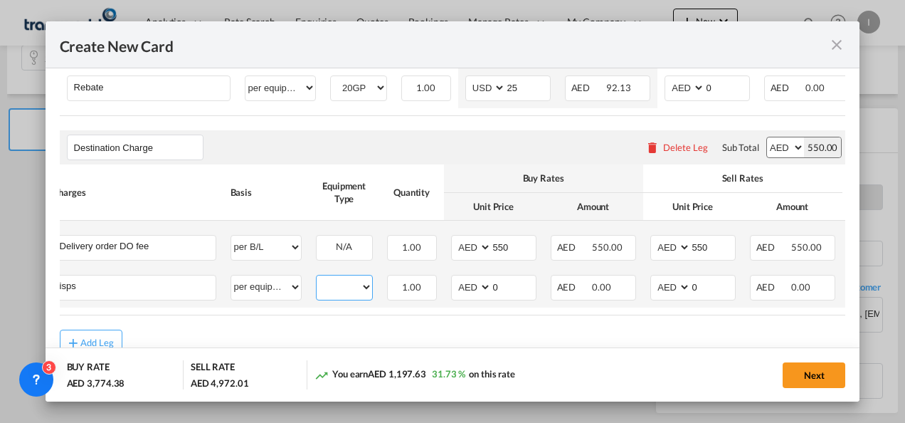
click at [355, 285] on select "20GP" at bounding box center [344, 286] width 55 height 19
select select "20GP"
click at [317, 277] on select "20GP" at bounding box center [344, 286] width 55 height 19
click at [492, 280] on input "0" at bounding box center [514, 285] width 44 height 21
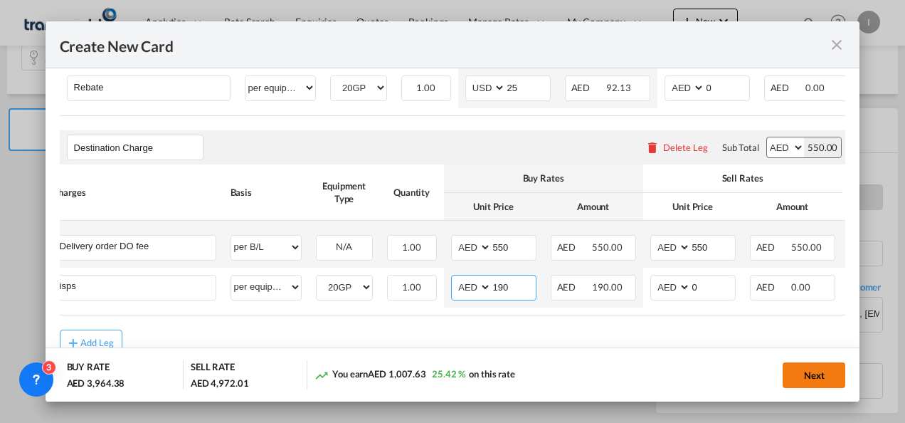
type input "190"
click at [807, 378] on button "Next" at bounding box center [814, 375] width 63 height 26
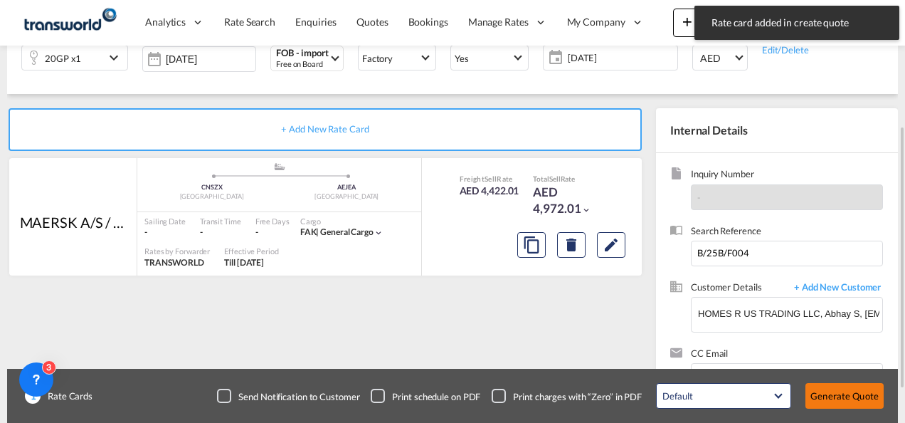
click at [815, 396] on button "Generate Quote" at bounding box center [844, 396] width 78 height 26
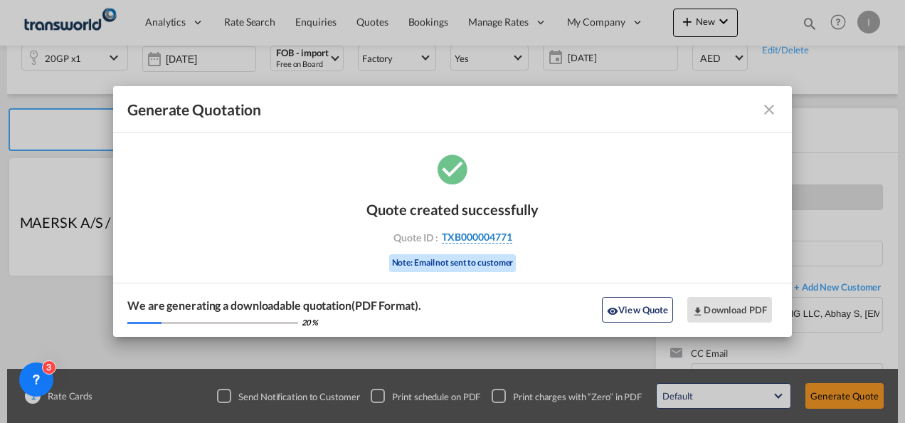
click at [484, 239] on span "TXB000004771" at bounding box center [477, 237] width 70 height 13
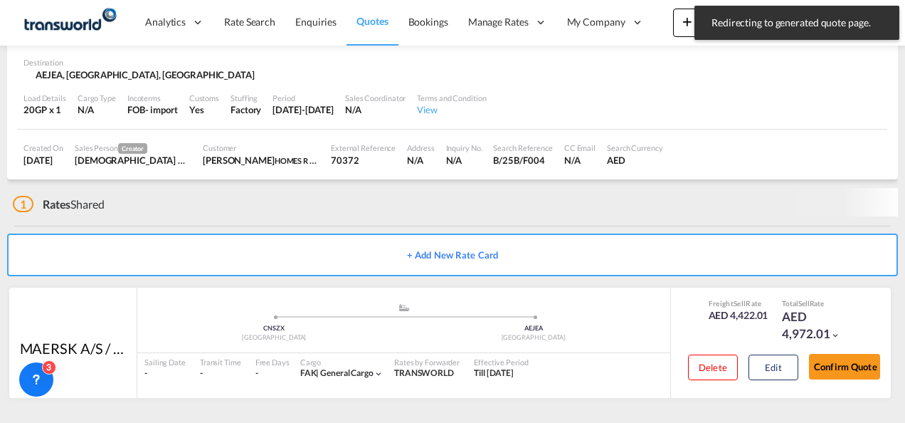
scroll to position [95, 0]
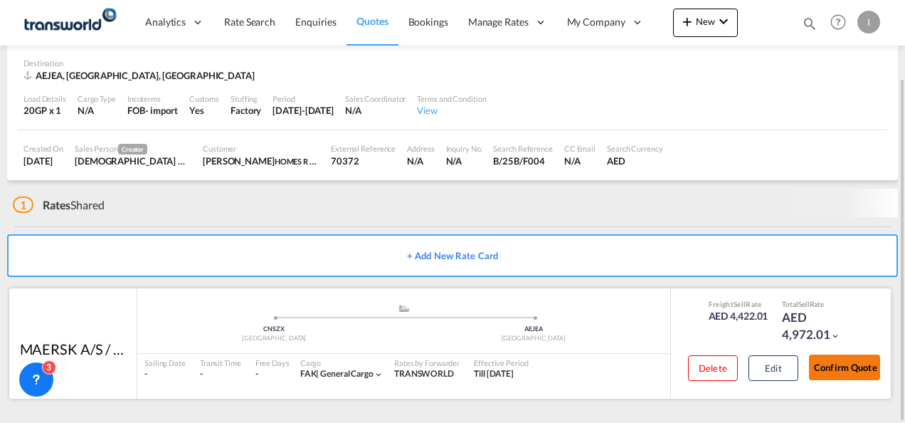
click at [821, 376] on button "Confirm Quote" at bounding box center [844, 367] width 71 height 26
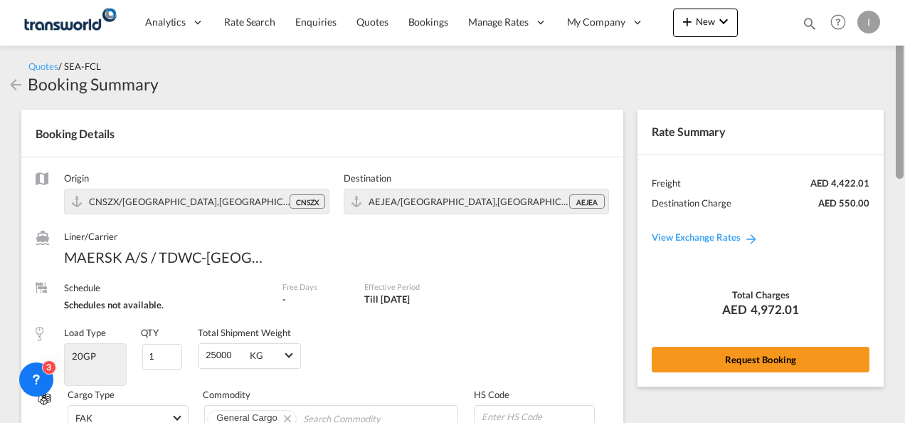
drag, startPoint x: 901, startPoint y: 303, endPoint x: 869, endPoint y: 47, distance: 258.0
click at [869, 47] on md-content "Analytics Reports Dashboard Rate Search Enquiries Quotes Bookings" at bounding box center [452, 211] width 905 height 423
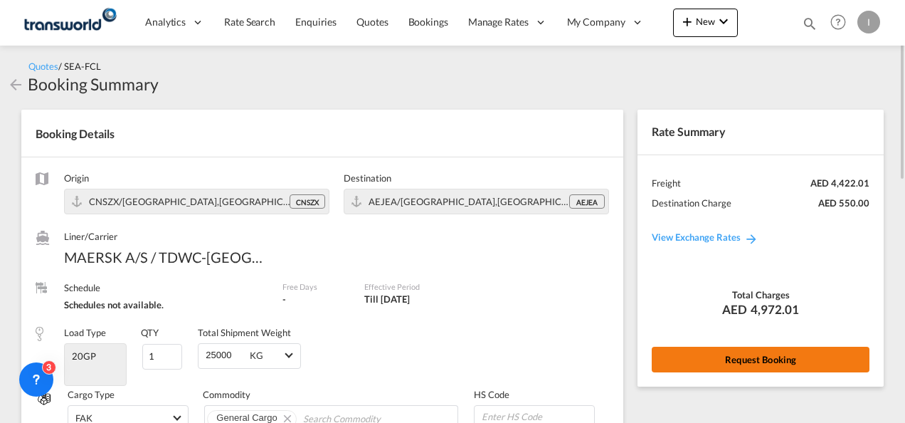
drag, startPoint x: 768, startPoint y: 344, endPoint x: 768, endPoint y: 359, distance: 14.9
click at [768, 359] on div "Rate Summary Freight AED 4,422.01 Destination Charge AED 550.00 View Exchange R…" at bounding box center [760, 248] width 246 height 276
click at [768, 359] on button "Request Booking" at bounding box center [761, 359] width 218 height 26
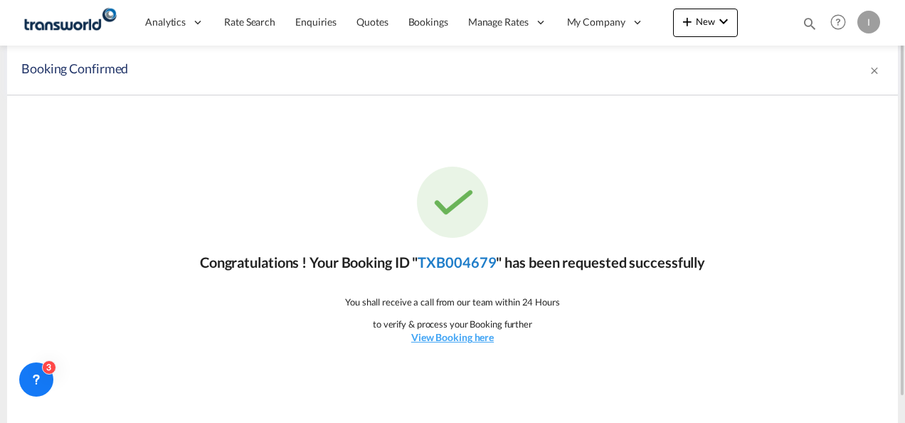
click at [455, 269] on link "TXB004679" at bounding box center [457, 261] width 78 height 17
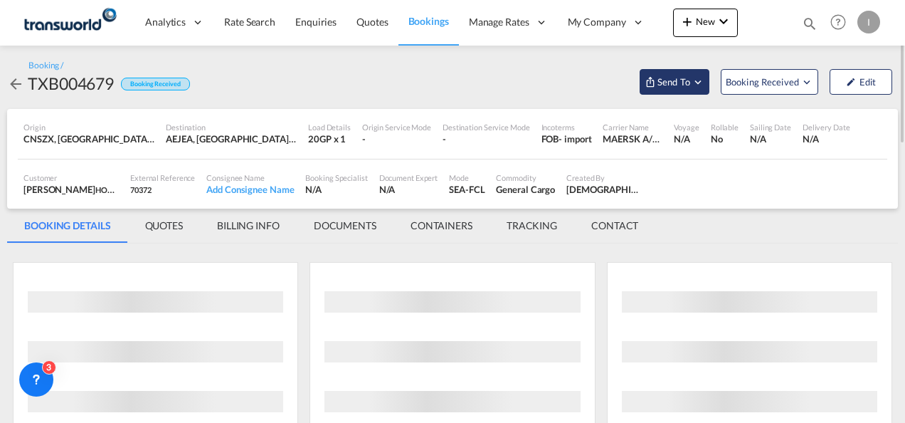
click at [683, 88] on span "Send To" at bounding box center [674, 82] width 36 height 14
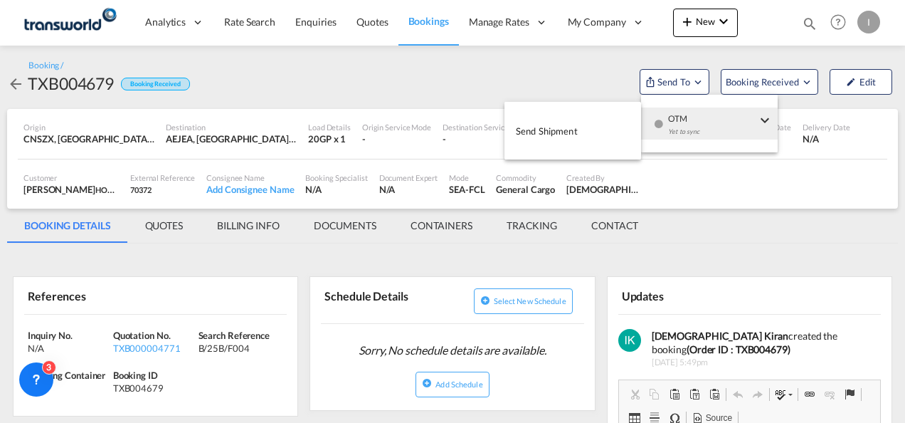
click at [615, 135] on button "Send Shipment" at bounding box center [572, 131] width 137 height 32
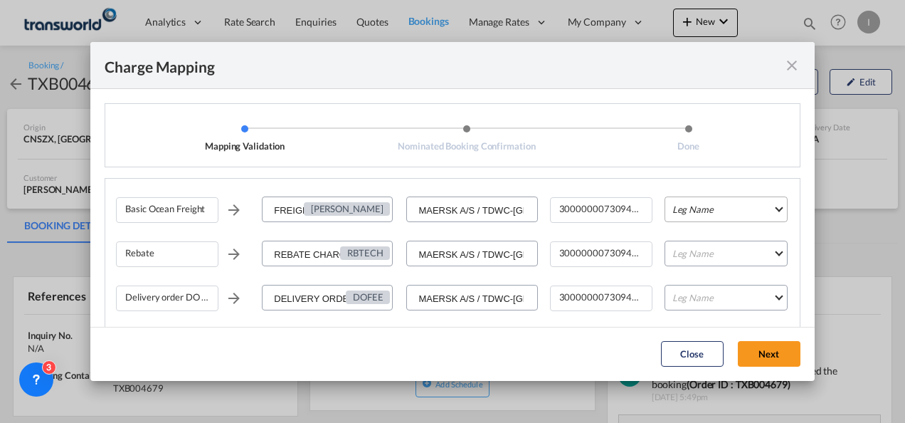
click at [668, 206] on md-select "Leg Name HANDLING ORIGIN VESSEL HANDLING DESTINATION OTHERS TL PICK UP CUSTOMS …" at bounding box center [726, 209] width 123 height 26
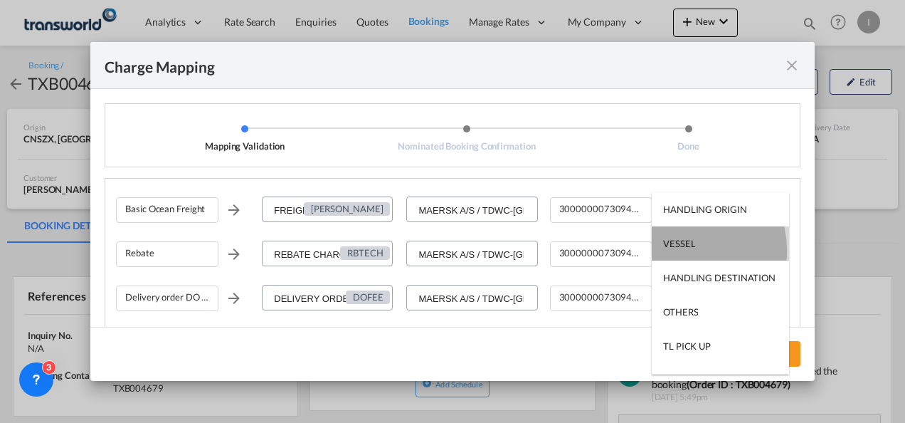
click at [679, 250] on md-option "VESSEL" at bounding box center [720, 243] width 137 height 34
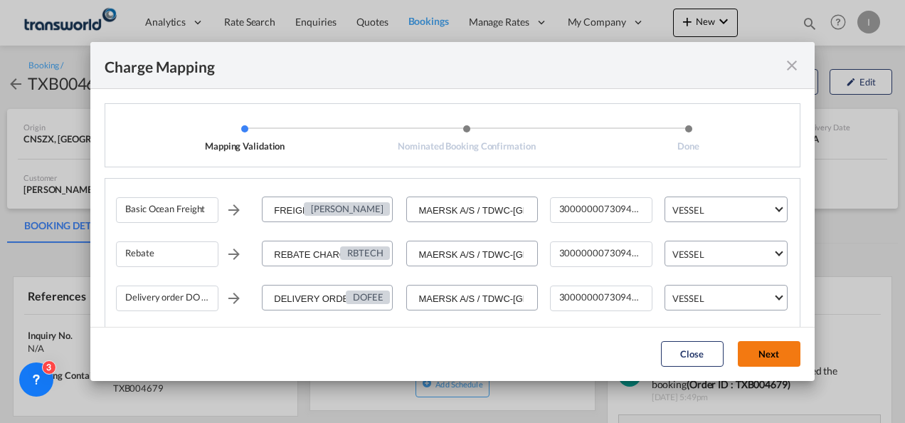
click at [740, 352] on button "Next" at bounding box center [769, 354] width 63 height 26
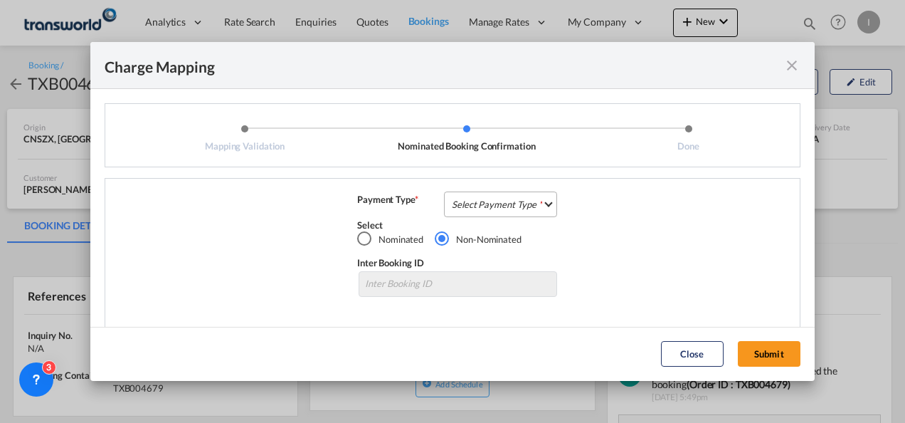
click at [497, 205] on md-select "Select Payment Type COLLECT PREPAID" at bounding box center [500, 204] width 113 height 26
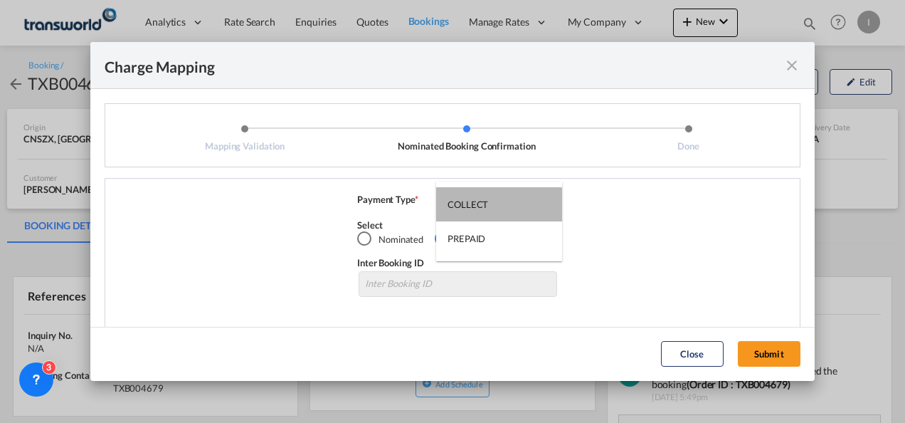
click at [497, 205] on md-option "COLLECT" at bounding box center [499, 204] width 126 height 34
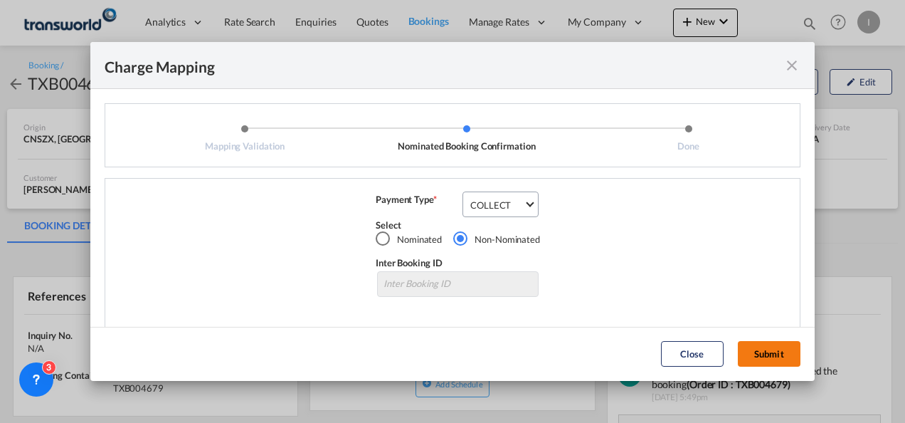
click at [753, 361] on button "Submit" at bounding box center [769, 354] width 63 height 26
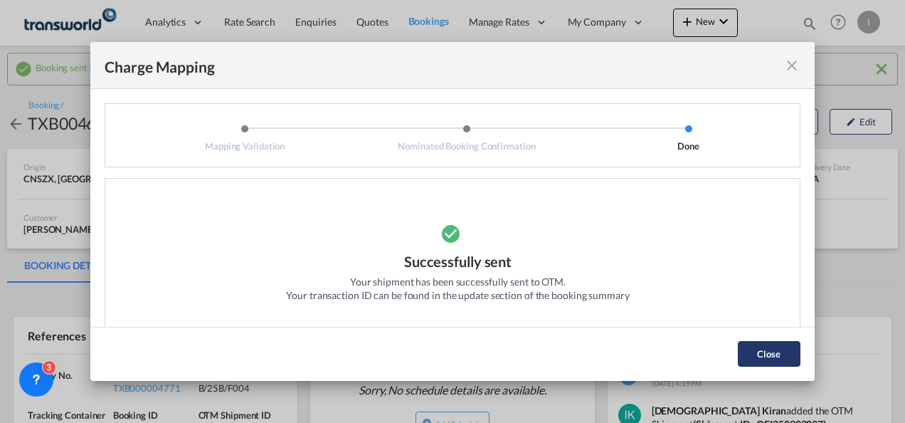
click at [756, 347] on button "Close" at bounding box center [769, 354] width 63 height 26
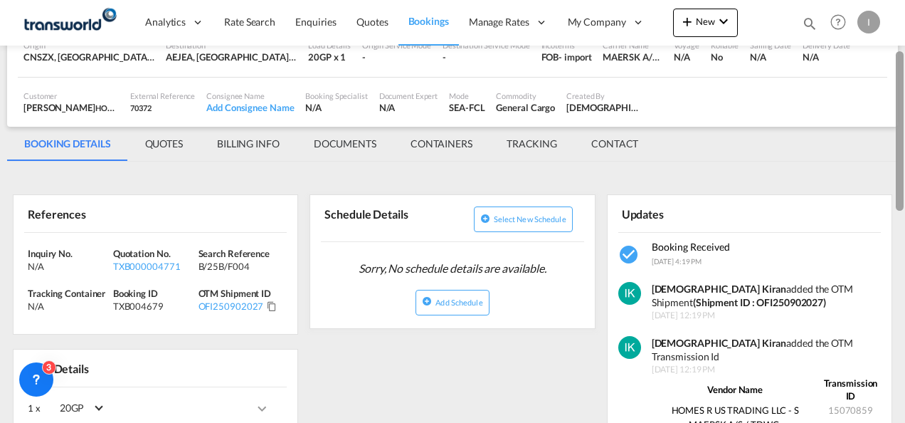
scroll to position [124, 0]
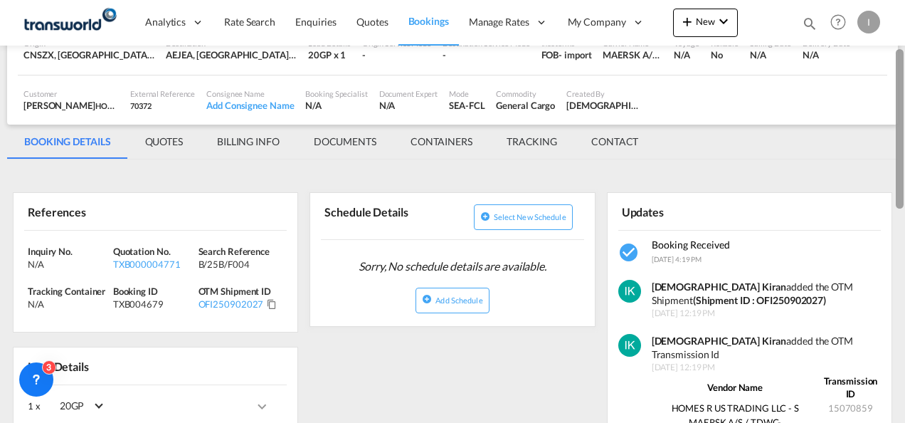
drag, startPoint x: 903, startPoint y: 131, endPoint x: 905, endPoint y: 178, distance: 47.0
click at [904, 178] on html "Analytics Reports Dashboard Rate Search Enquiries Quotes" at bounding box center [452, 211] width 905 height 423
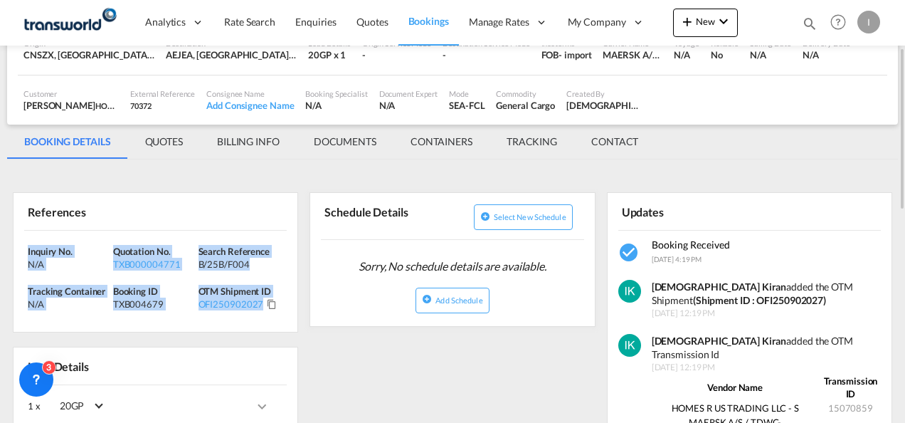
drag, startPoint x: 286, startPoint y: 309, endPoint x: 24, endPoint y: 245, distance: 269.4
click at [24, 245] on div "Inquiry No. N/A Quotation No. TXB000004771 Search Reference B/25B/F004 Tracking…" at bounding box center [156, 282] width 284 height 102
copy div "Inquiry No. N/A Quotation No. TXB000004771 Search Reference B/25B/F004 Tracking…"
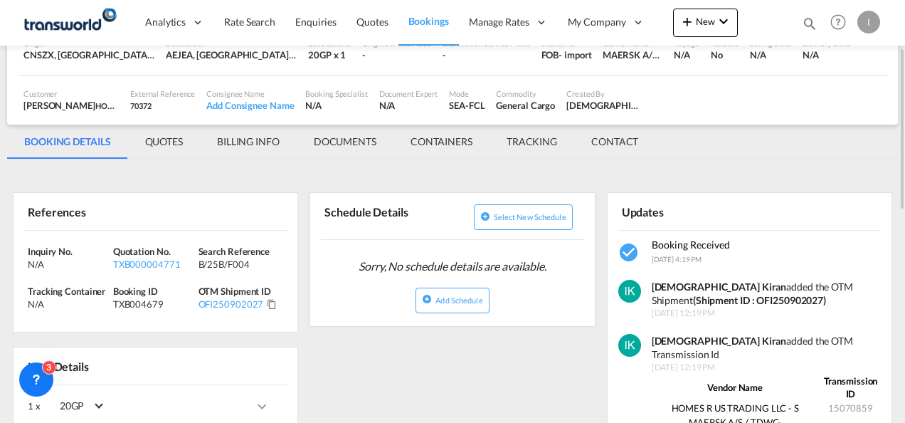
click at [117, 347] on div "Load Details" at bounding box center [155, 365] width 263 height 37
